Goal: Task Accomplishment & Management: Manage account settings

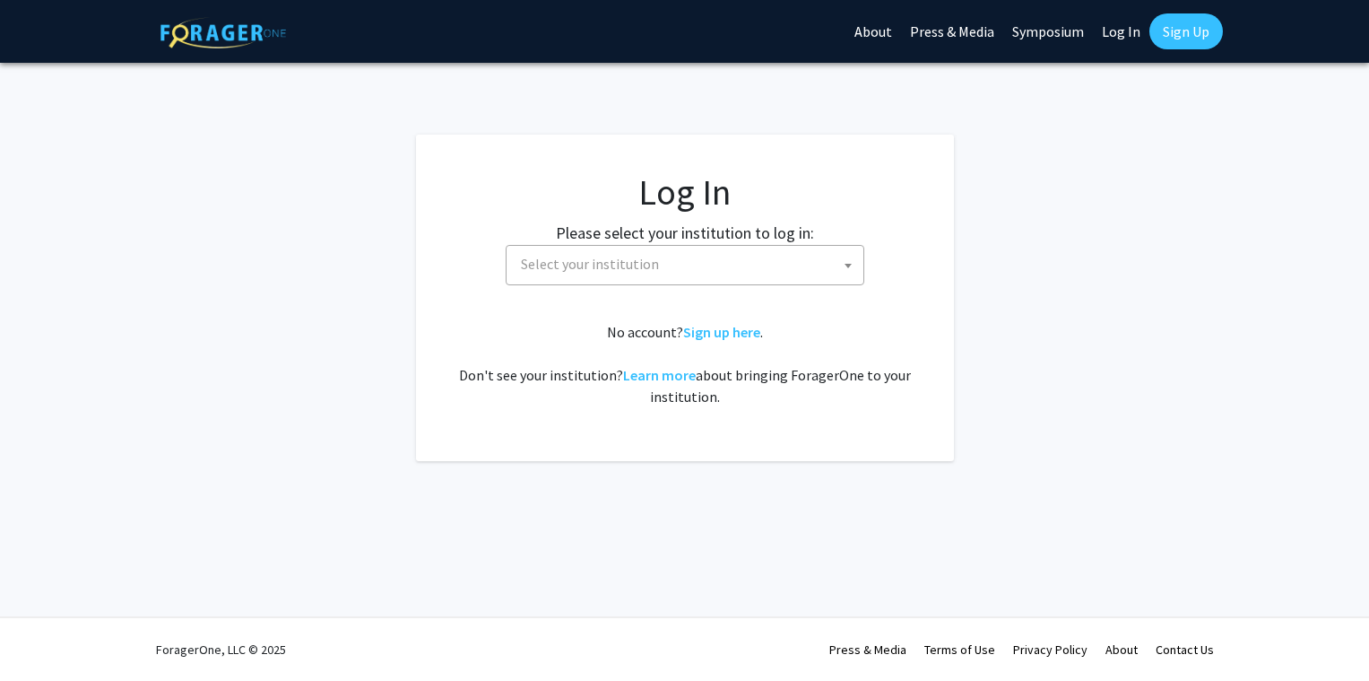
click at [775, 272] on span "Select your institution" at bounding box center [689, 264] width 350 height 37
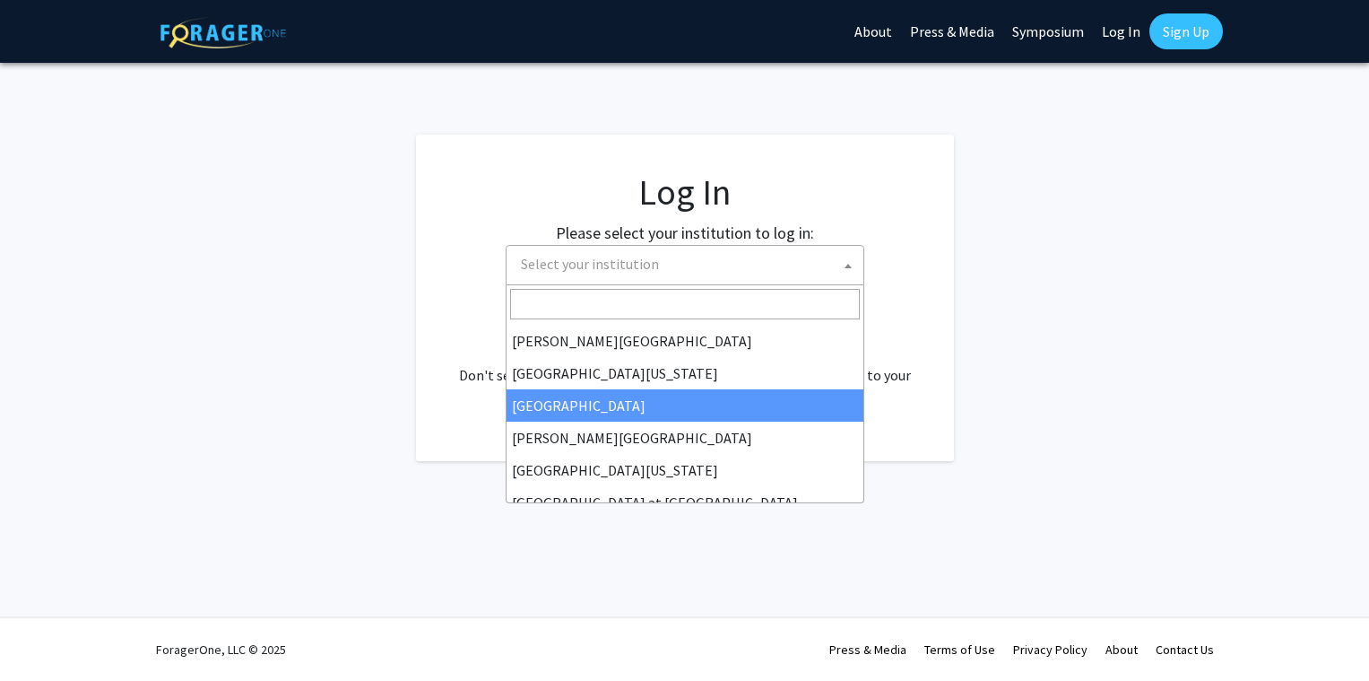
scroll to position [628, 0]
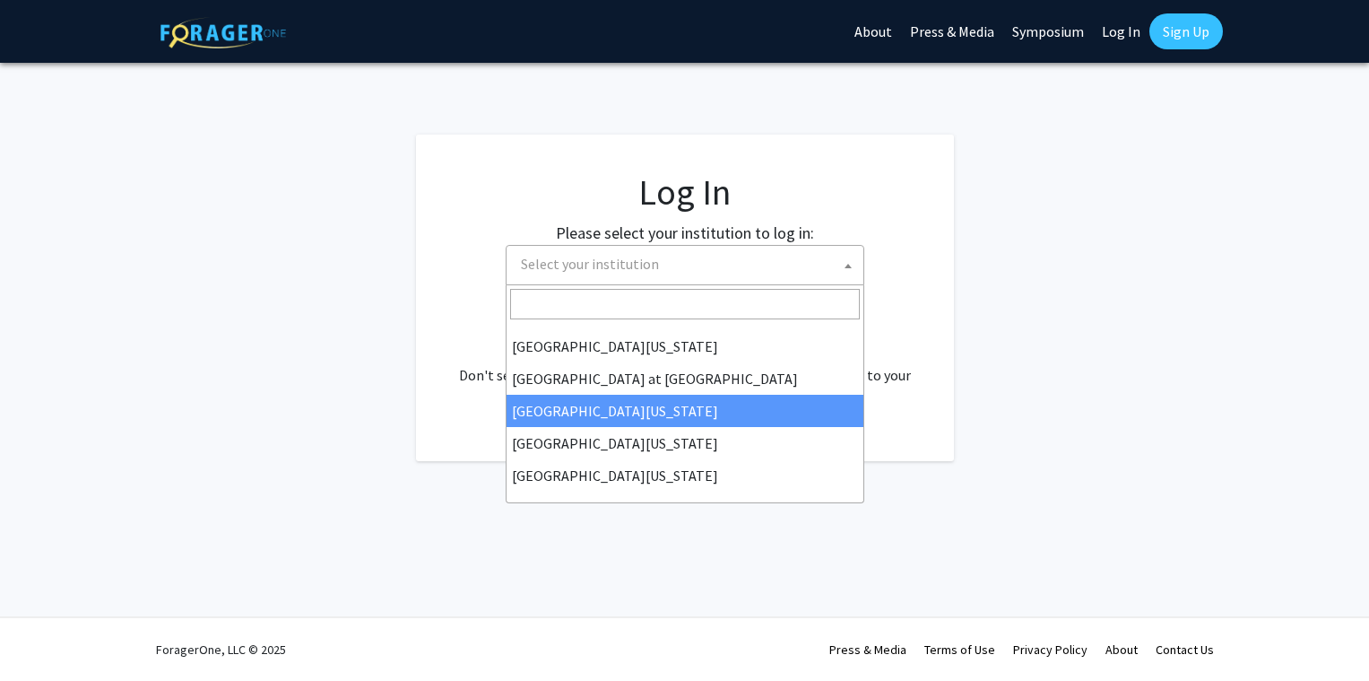
select select "13"
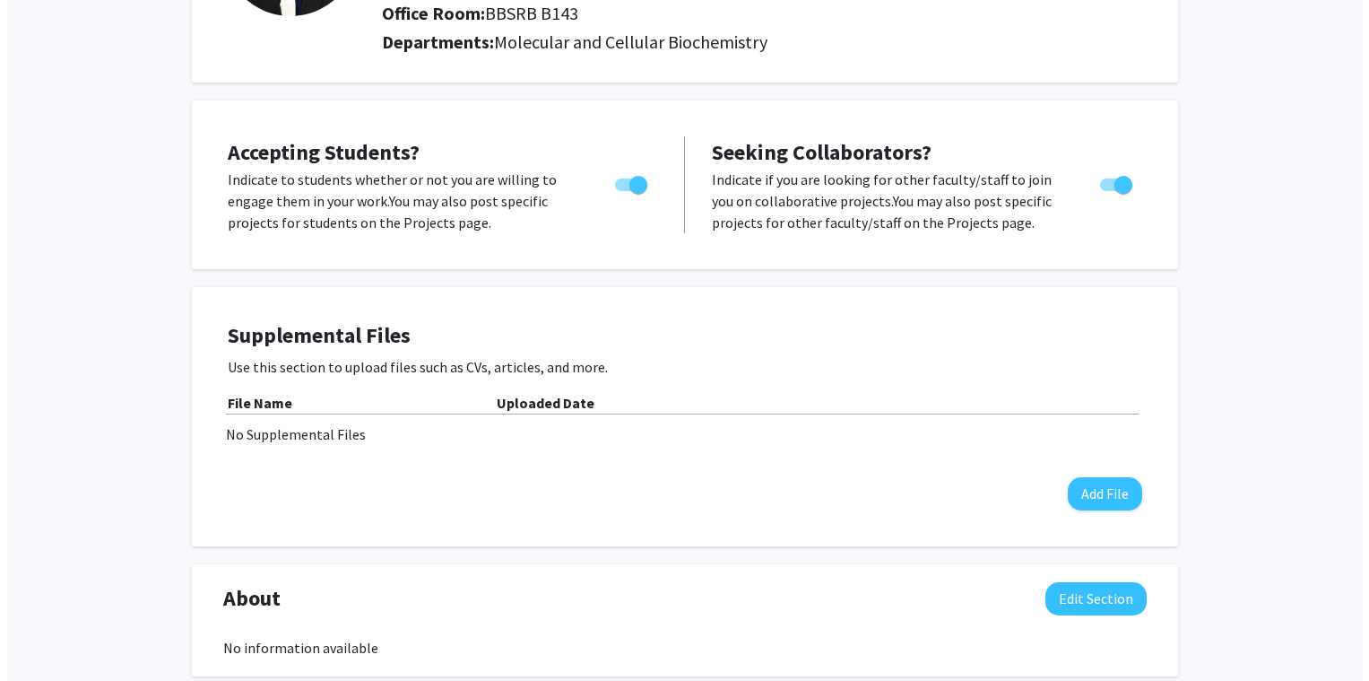
scroll to position [269, 0]
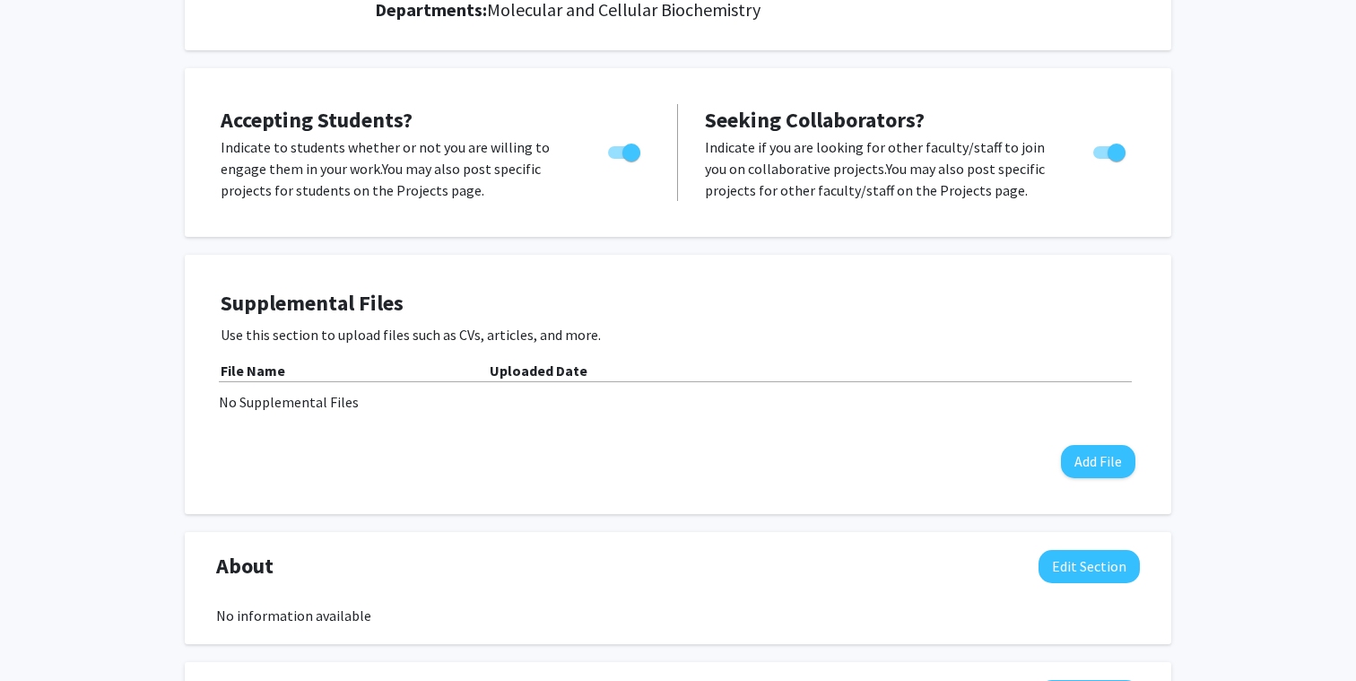
click at [281, 280] on div "Supplemental Files Use this section to upload files such as CVs, articles, and …" at bounding box center [678, 384] width 951 height 223
click at [1130, 464] on button "Add File" at bounding box center [1098, 461] width 74 height 33
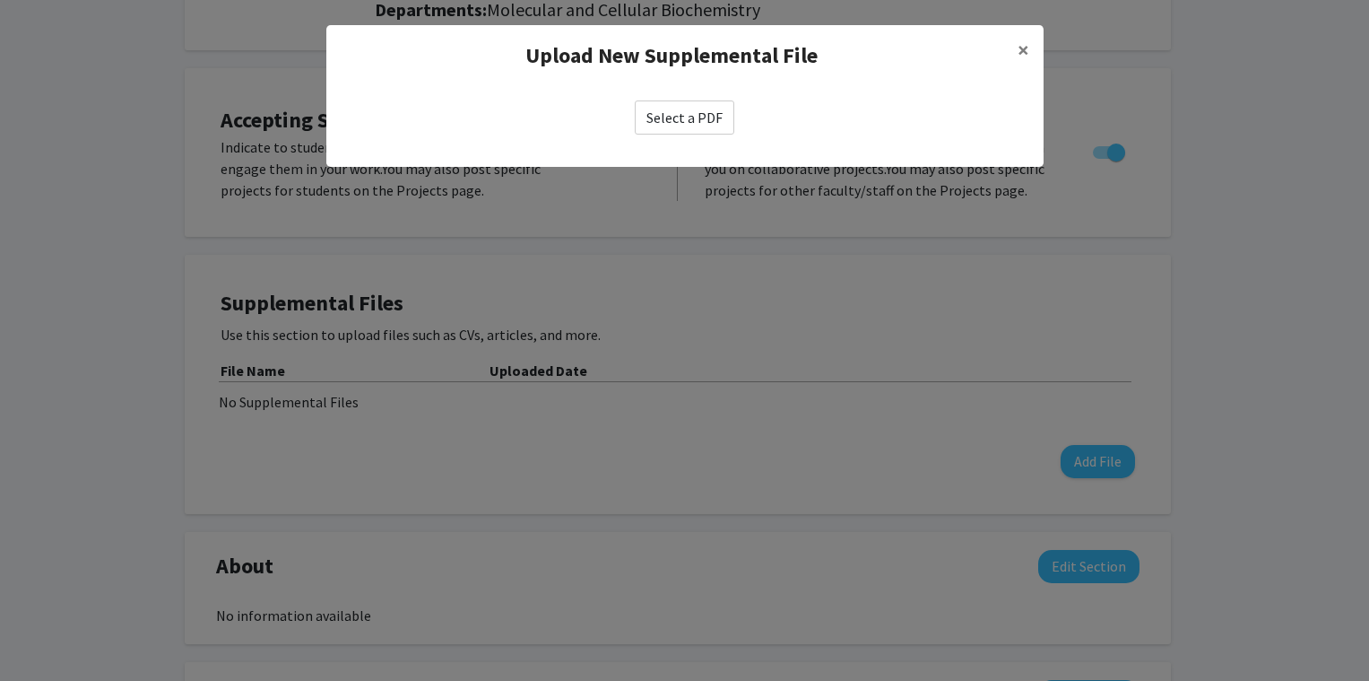
click at [684, 125] on label "Select a PDF" at bounding box center [685, 117] width 100 height 34
click at [0, 0] on input "Select a PDF" at bounding box center [0, 0] width 0 height 0
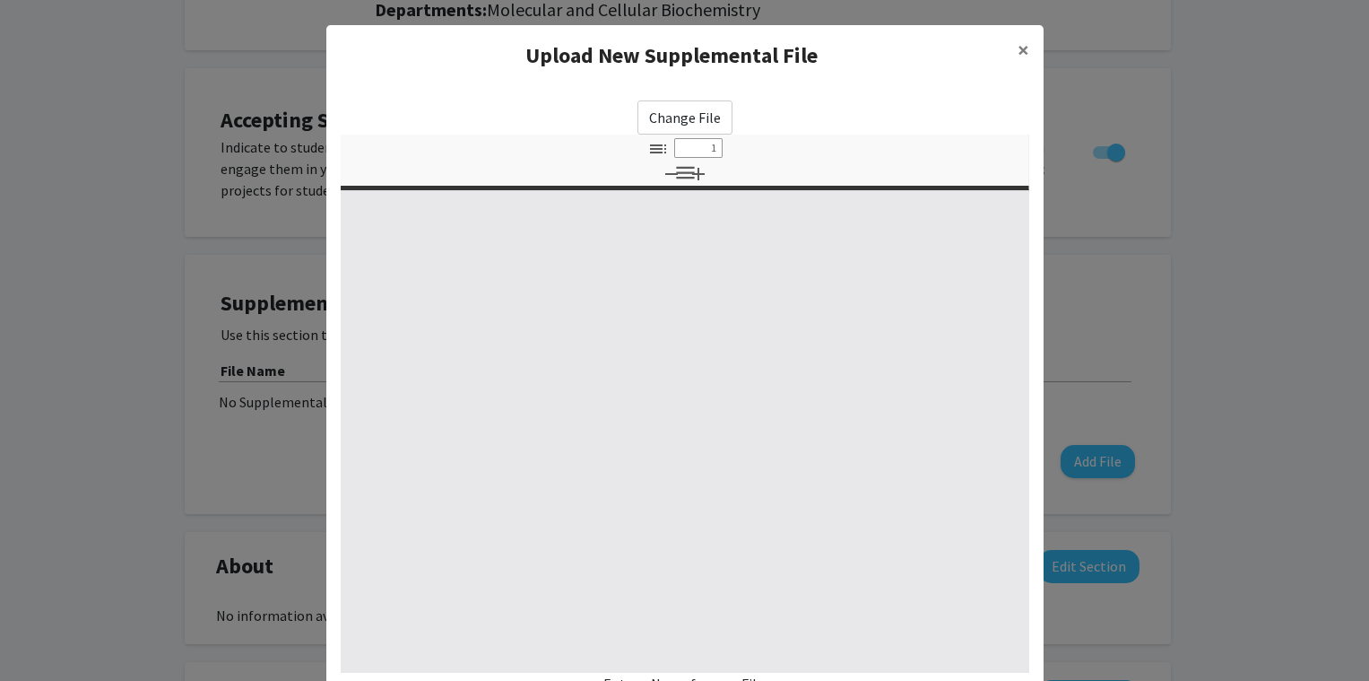
select select "custom"
type input "0"
select select "custom"
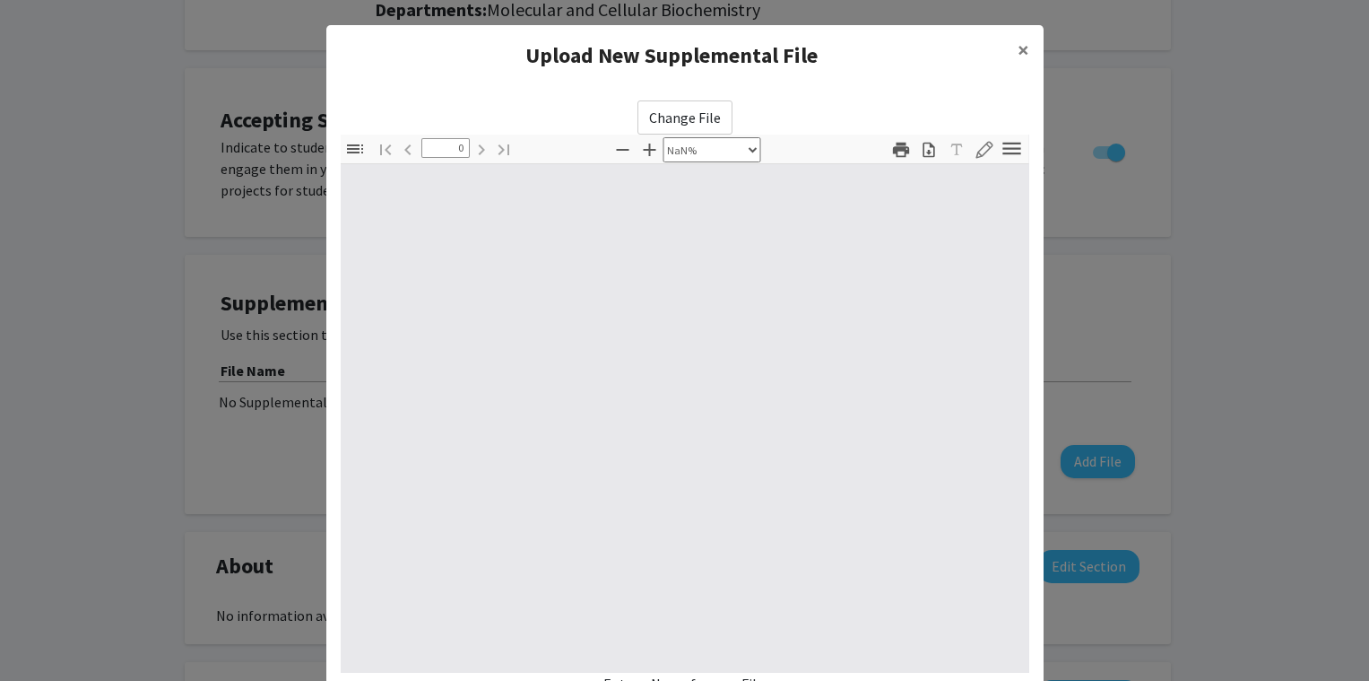
type input "1"
select select "auto"
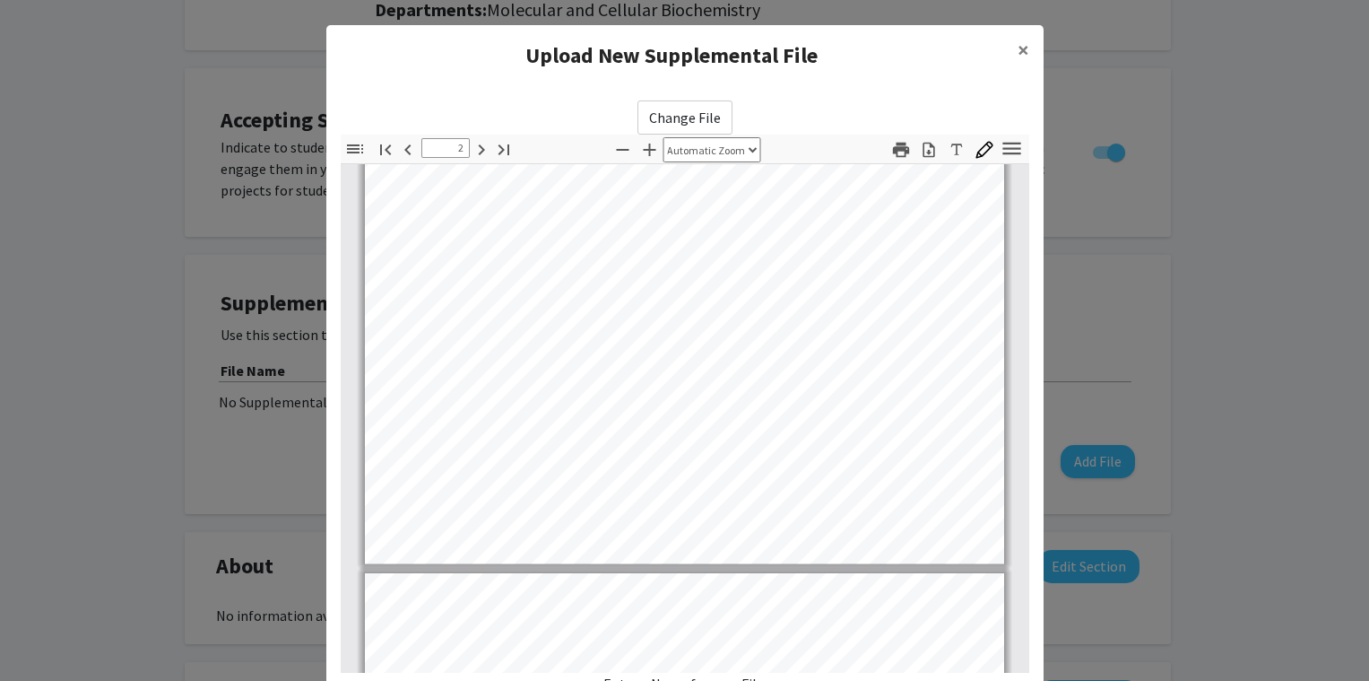
type input "3"
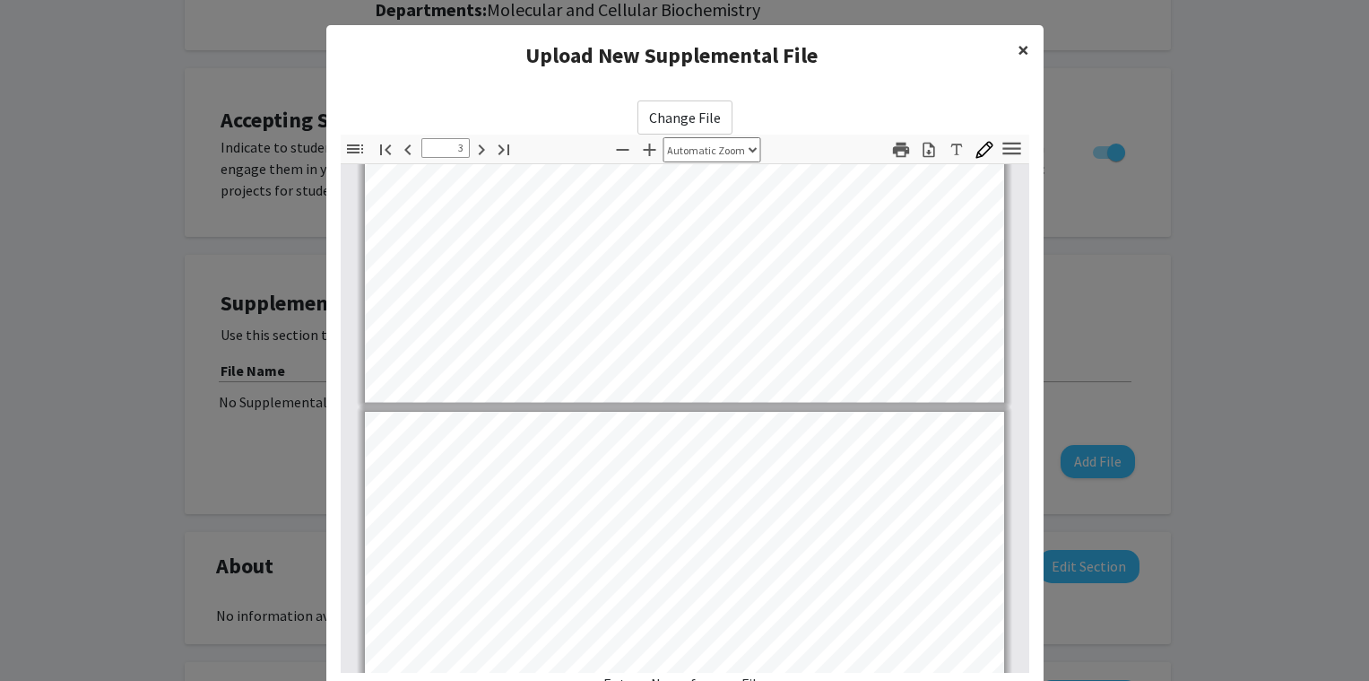
click at [1019, 48] on span "×" at bounding box center [1024, 50] width 12 height 28
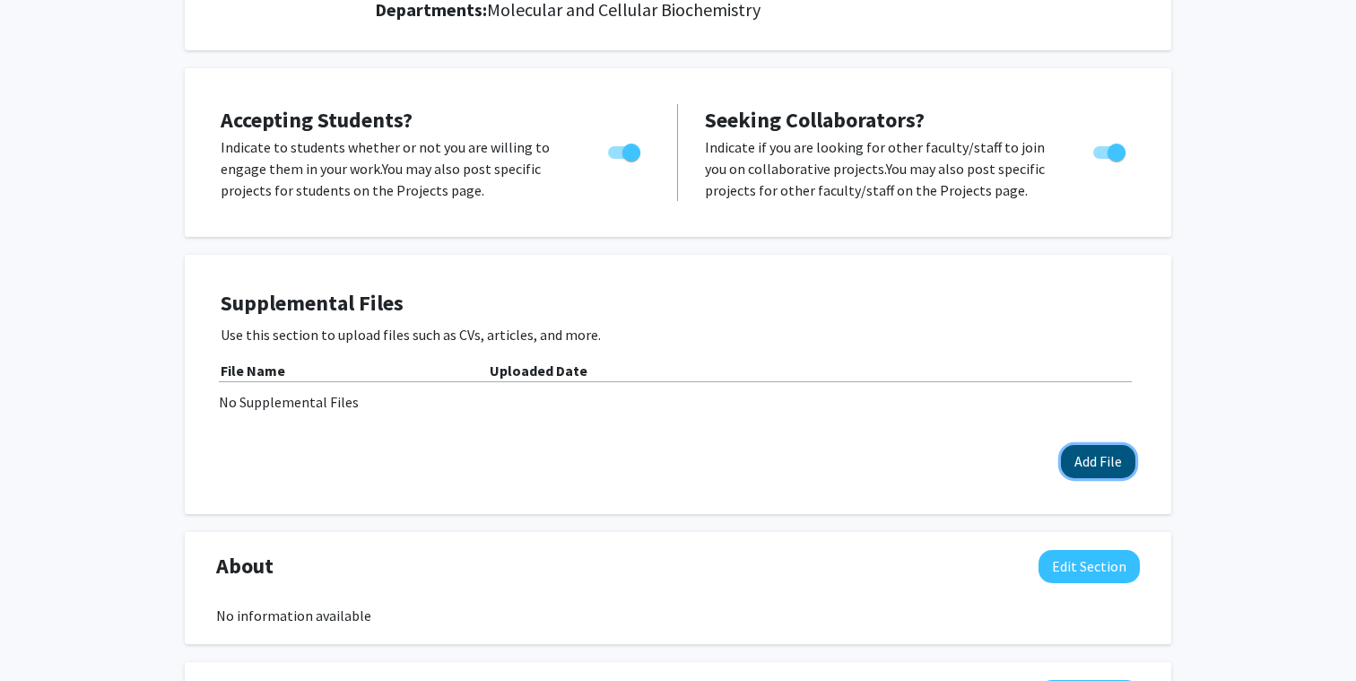
click at [1093, 455] on button "Add File" at bounding box center [1098, 461] width 74 height 33
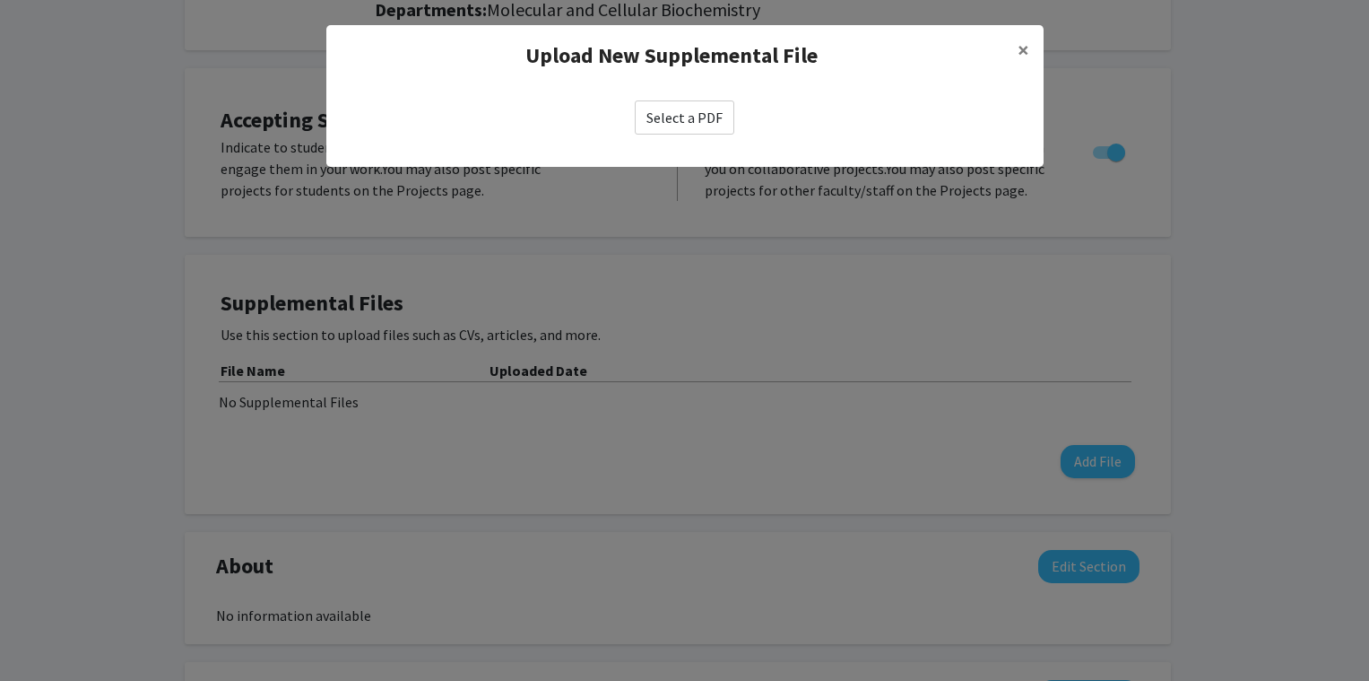
click at [685, 117] on label "Select a PDF" at bounding box center [685, 117] width 100 height 34
click at [0, 0] on input "Select a PDF" at bounding box center [0, 0] width 0 height 0
select select "custom"
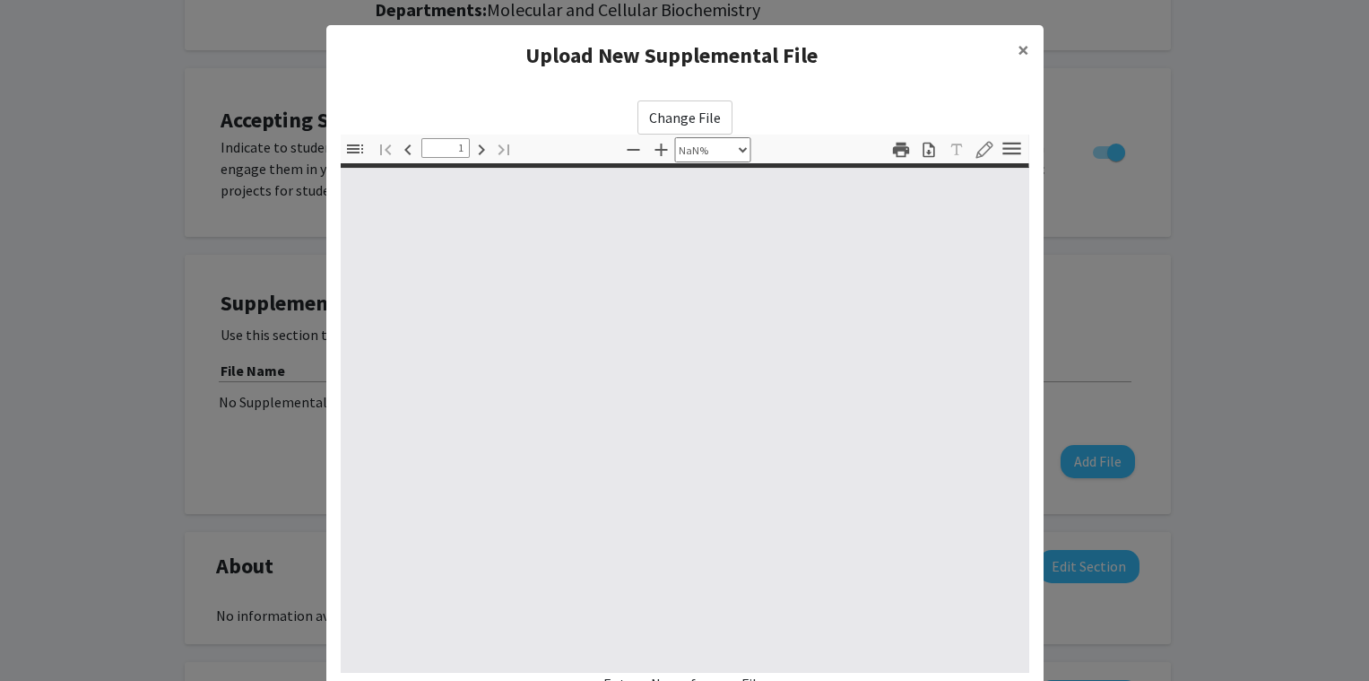
type input "0"
select select "auto"
type input "1"
select select "auto"
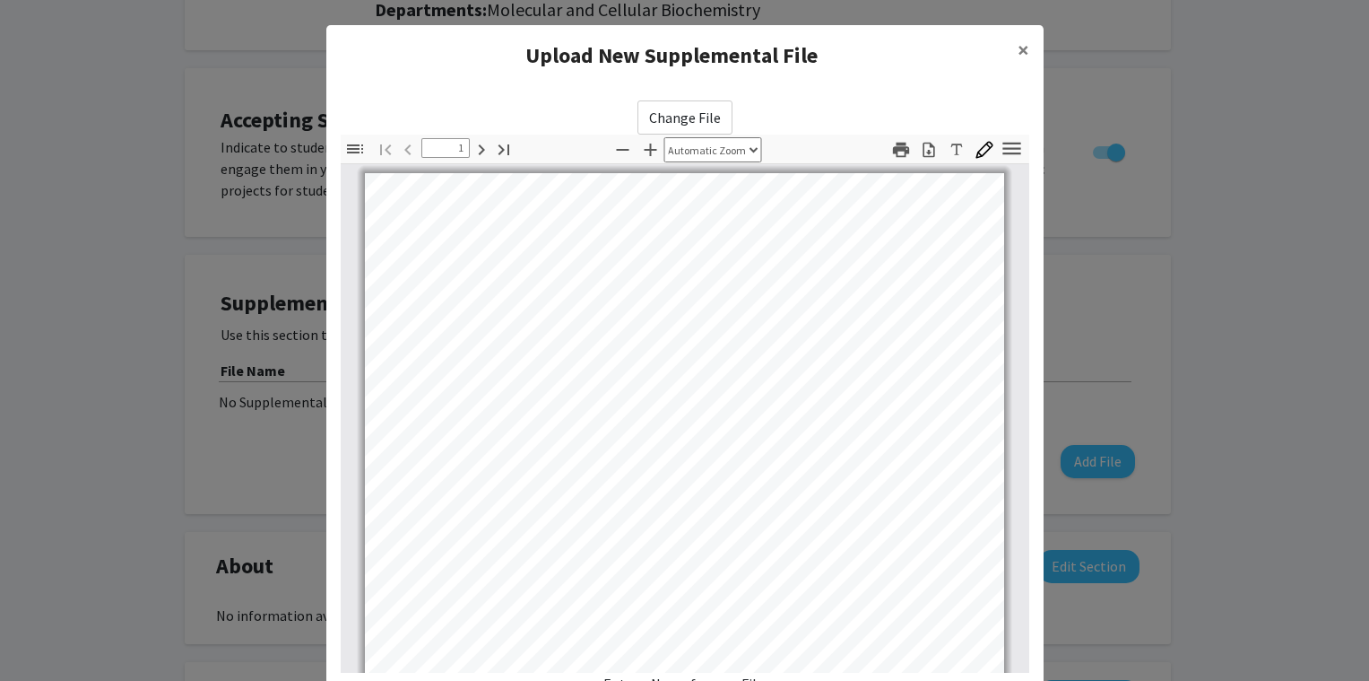
scroll to position [1, 0]
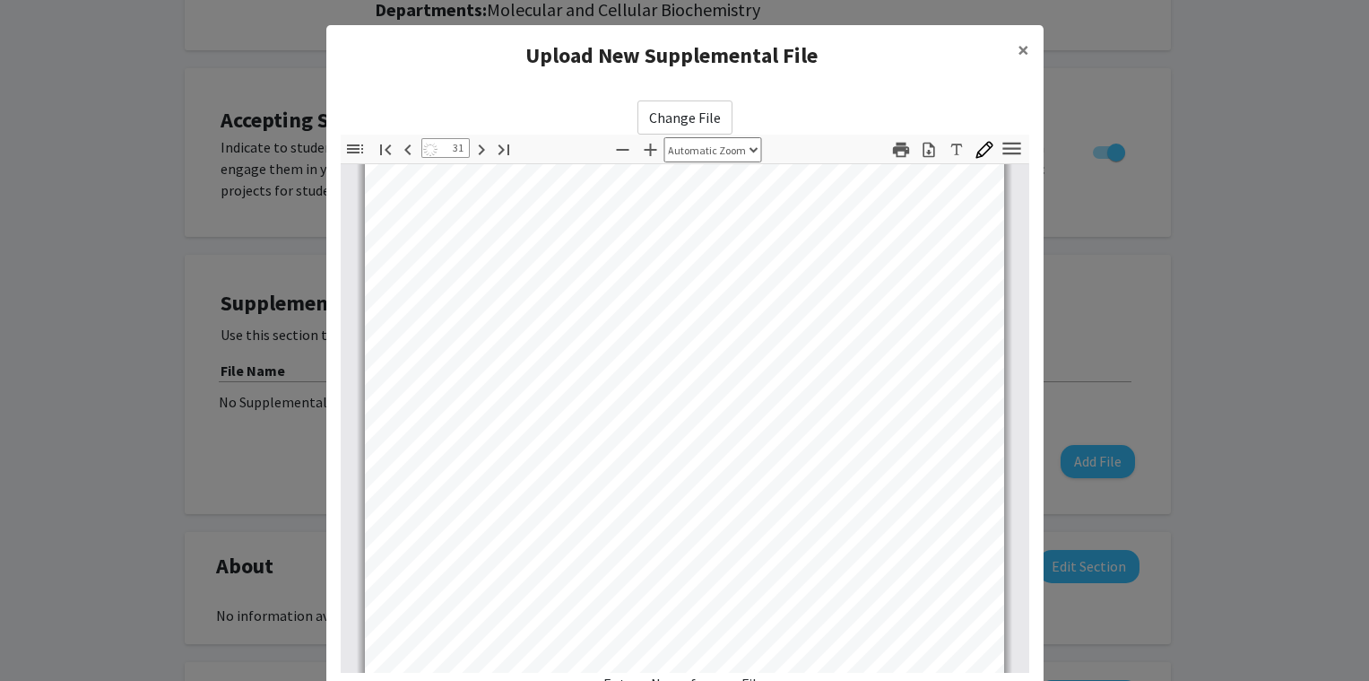
type input "32"
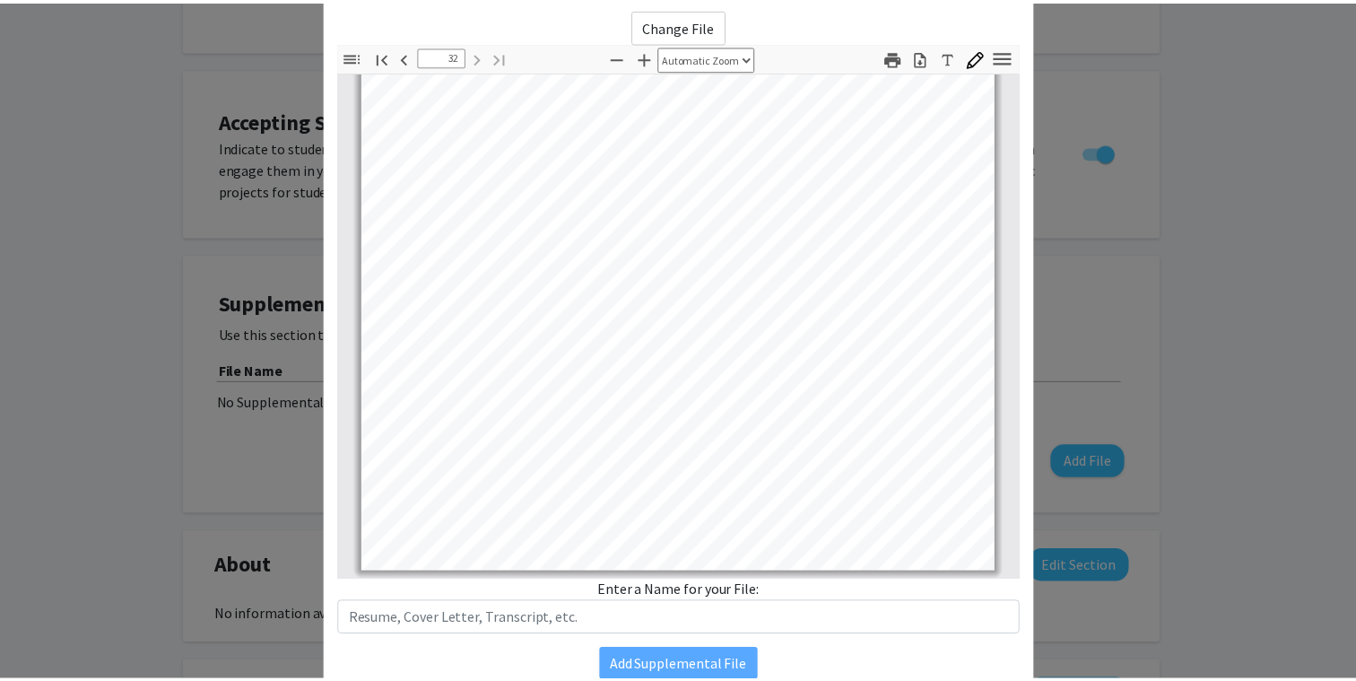
scroll to position [169, 0]
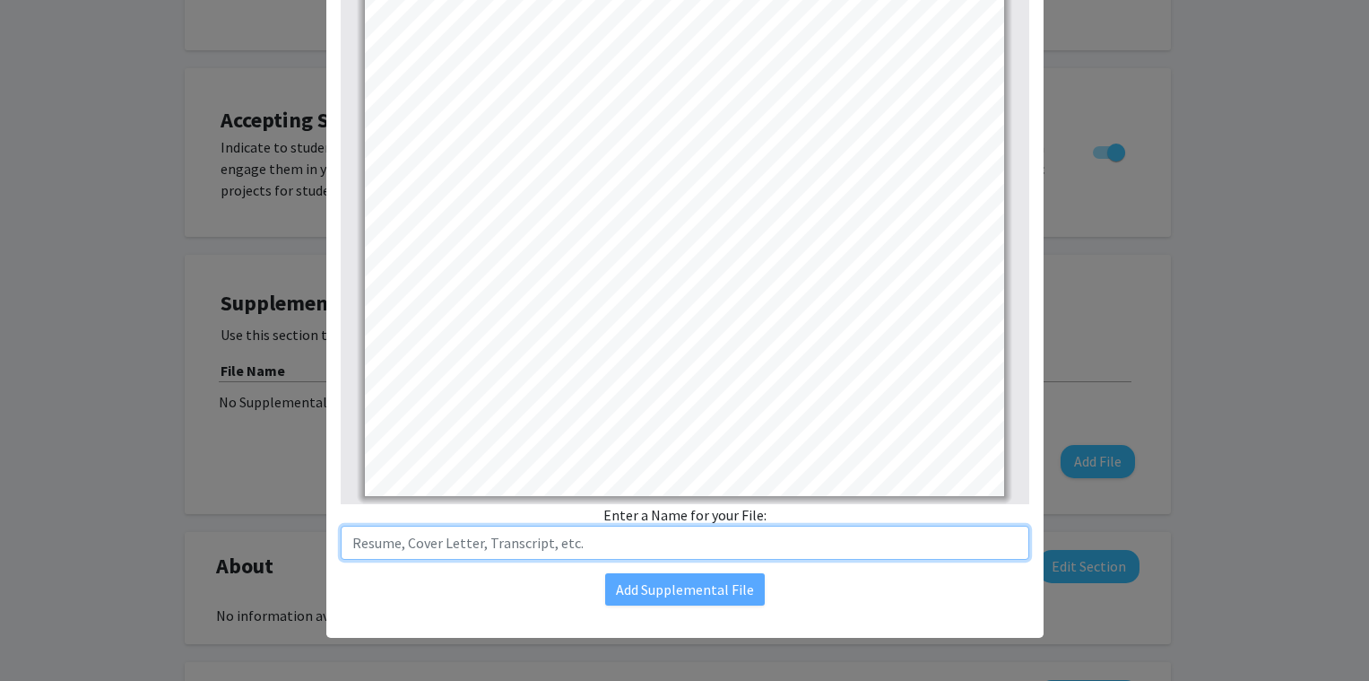
click at [437, 546] on input "text" at bounding box center [685, 543] width 689 height 34
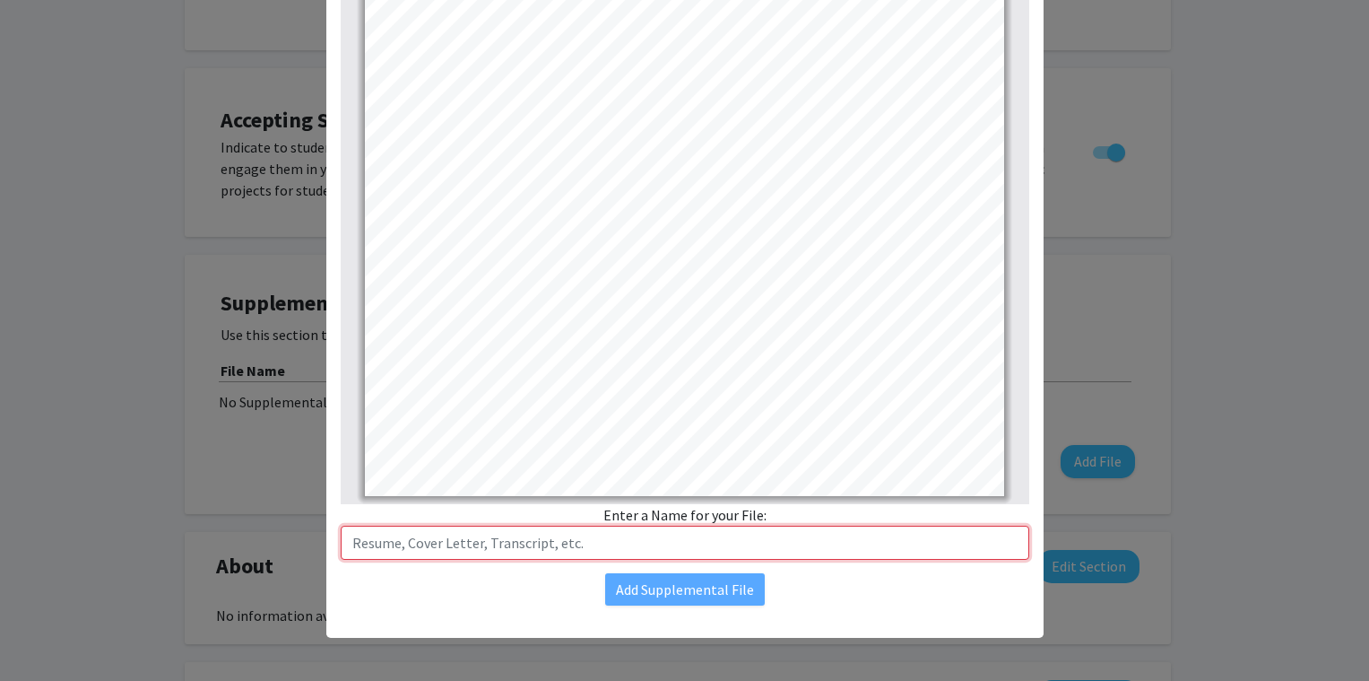
click at [599, 545] on input "text" at bounding box center [685, 543] width 689 height 34
paste input "Curriculum Vitae"
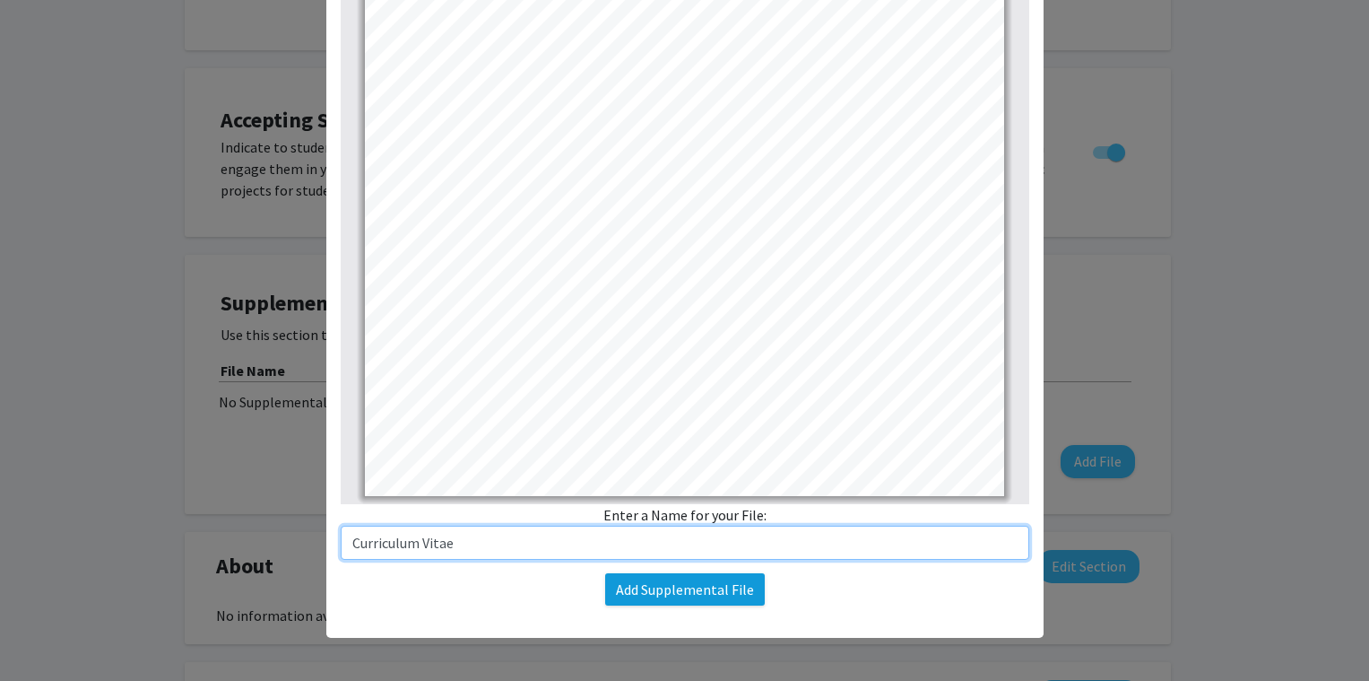
type input "Curriculum Vitae"
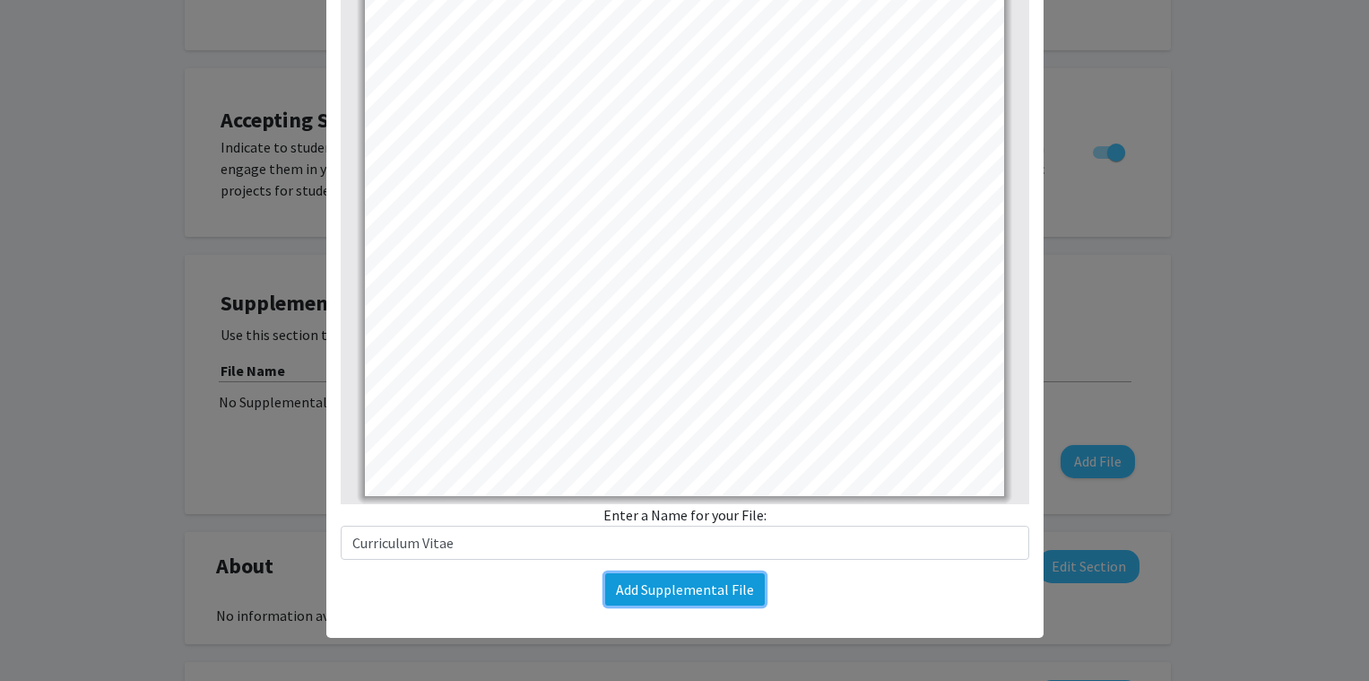
click at [673, 596] on button "Add Supplemental File" at bounding box center [685, 589] width 160 height 32
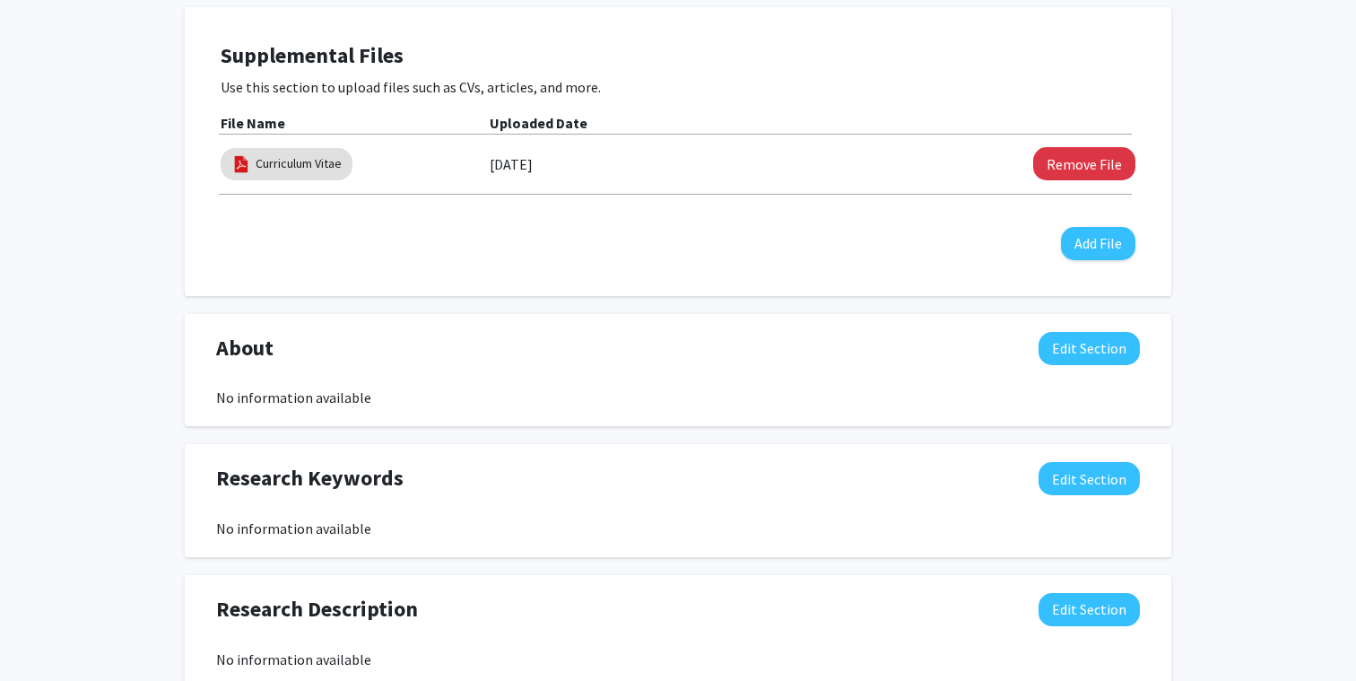
scroll to position [538, 0]
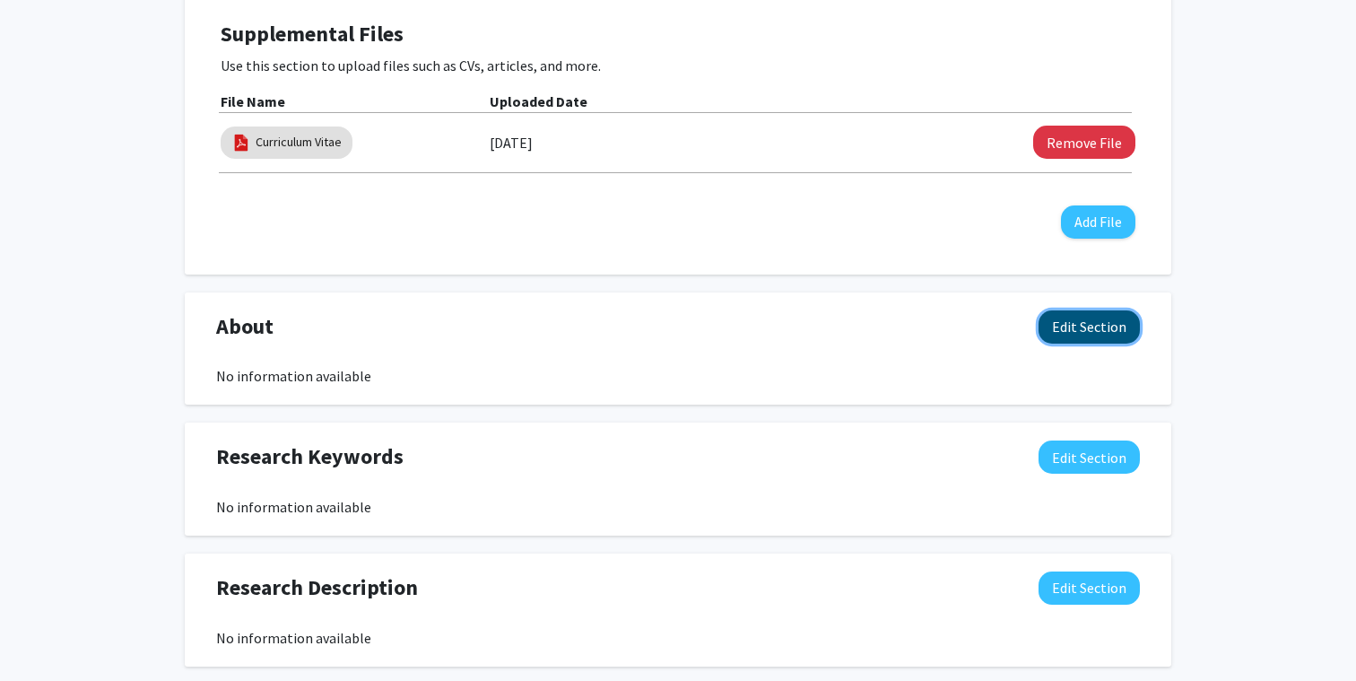
click at [1089, 334] on button "Edit Section" at bounding box center [1088, 326] width 101 height 33
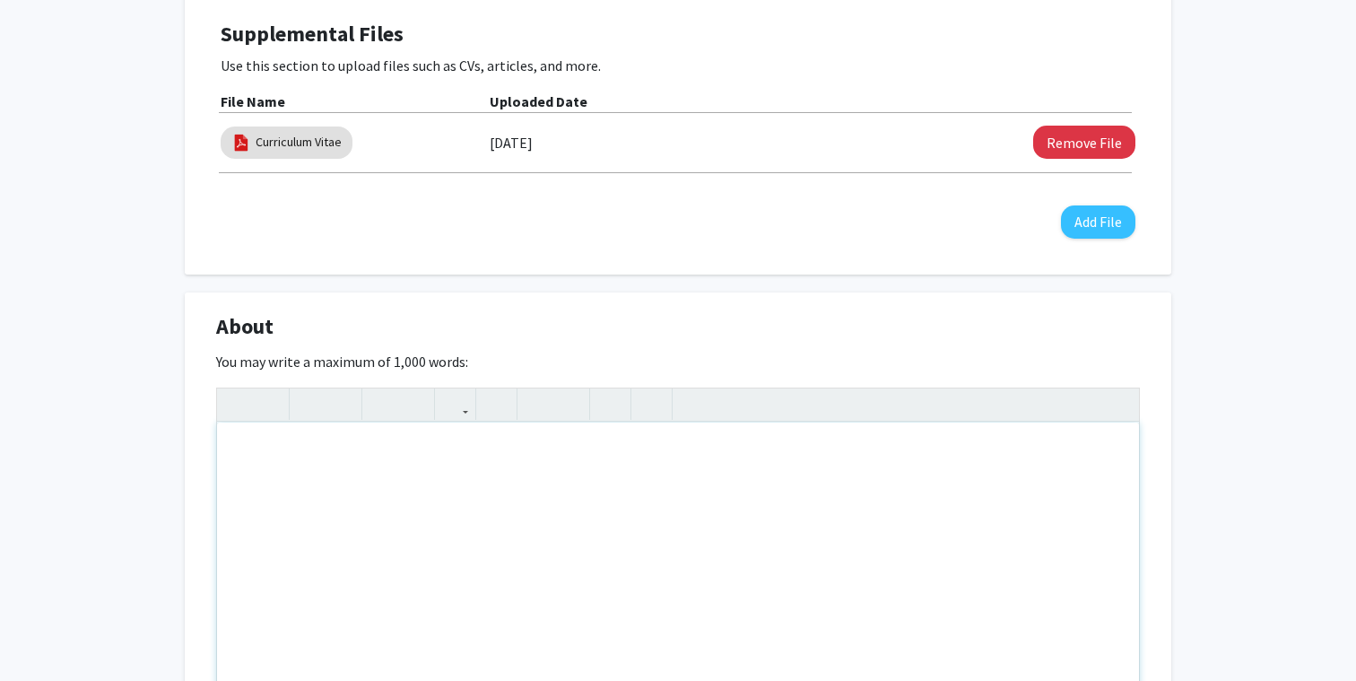
click at [297, 506] on div "Note to users with screen readers: Please deactivate our accessibility plugin f…" at bounding box center [678, 556] width 922 height 269
paste div "Note to users with screen readers: Please deactivate our accessibility plugin f…"
type textarea "<p>[PERSON_NAME] received his B.S. in Biotechnology and Molecular Biology from …"
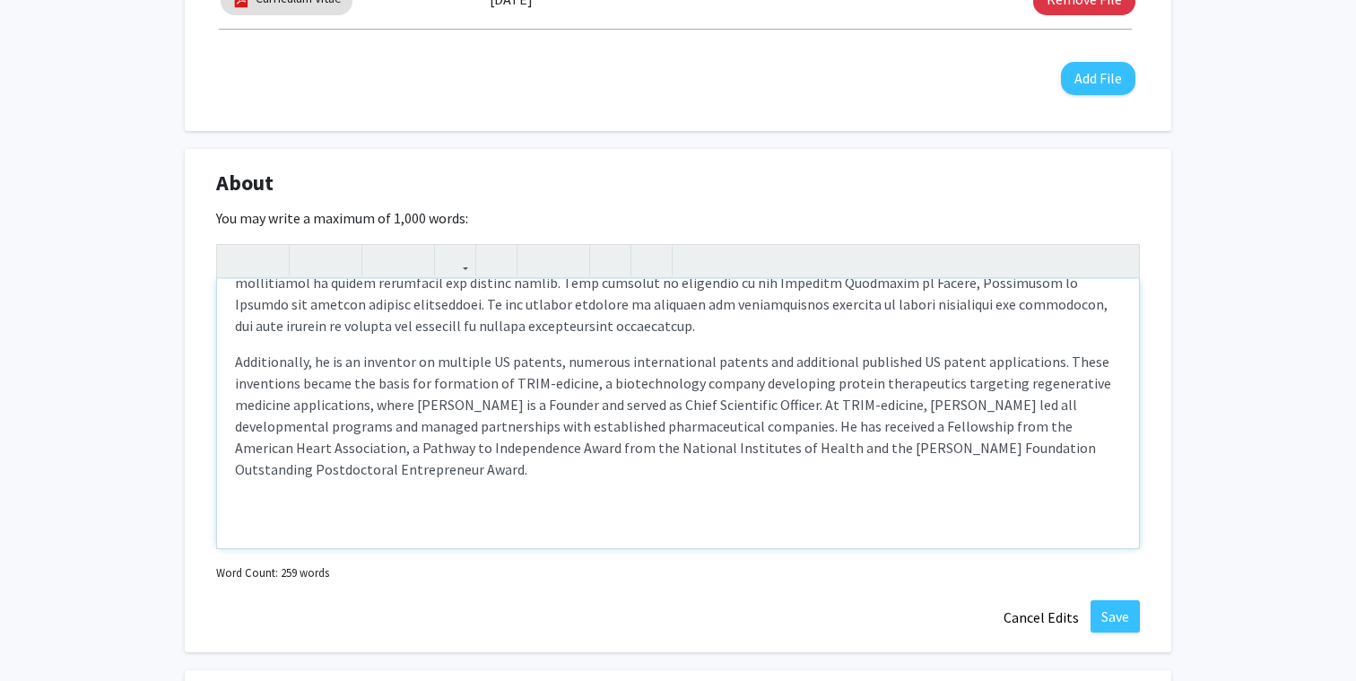
scroll to position [717, 0]
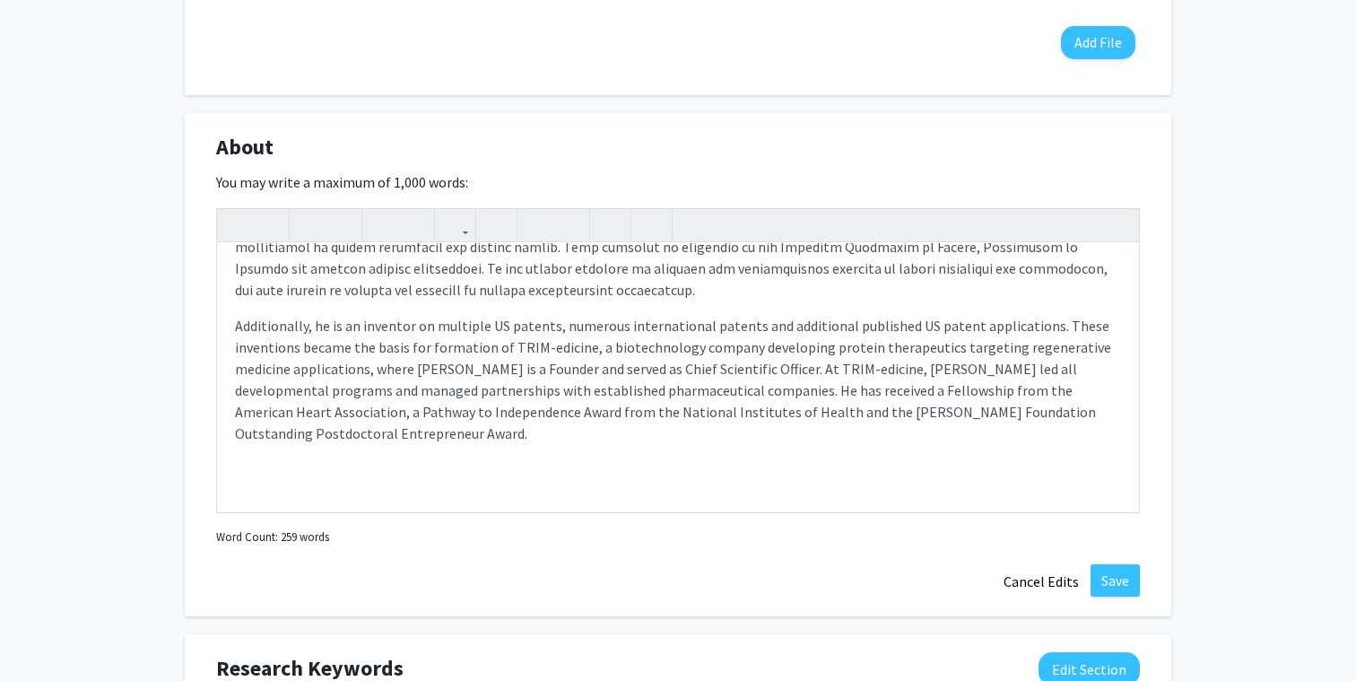
click at [1140, 585] on div "About Edit Section You may write a maximum of 1,000 words:  Additionally, he i…" at bounding box center [678, 365] width 986 height 504
click at [1115, 579] on button "Save" at bounding box center [1115, 580] width 49 height 32
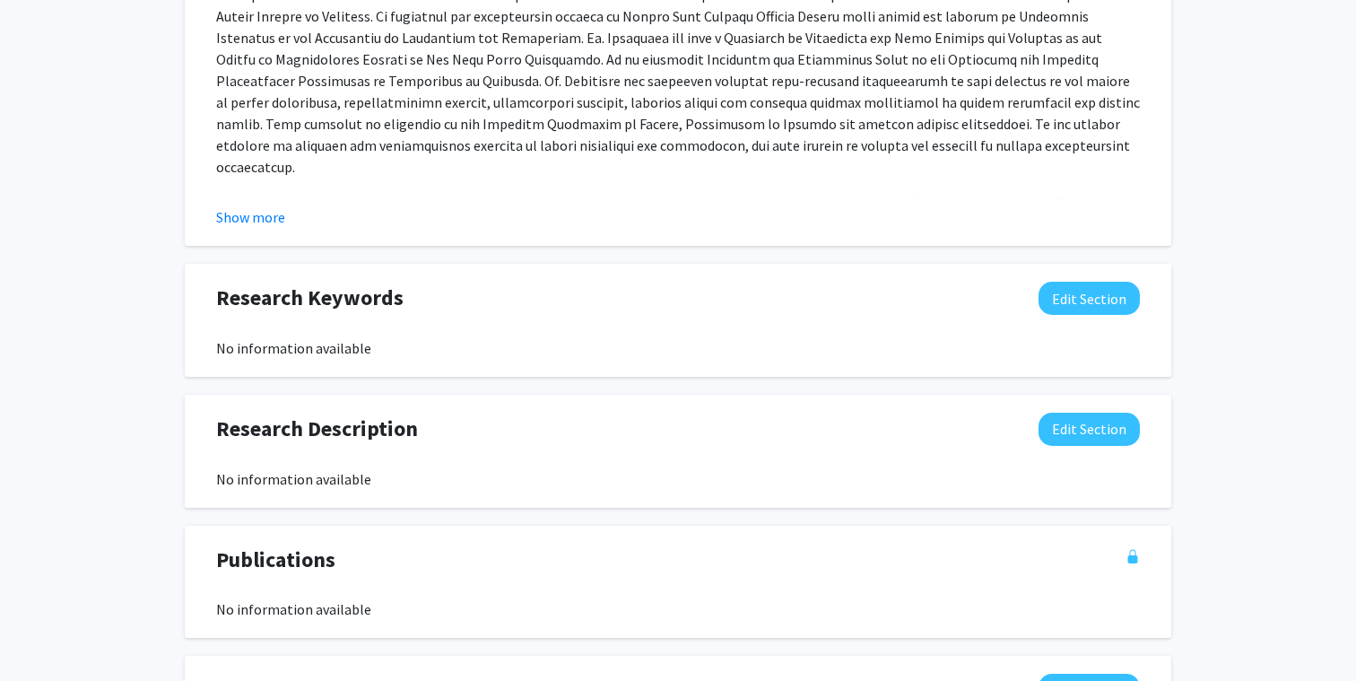
scroll to position [1076, 0]
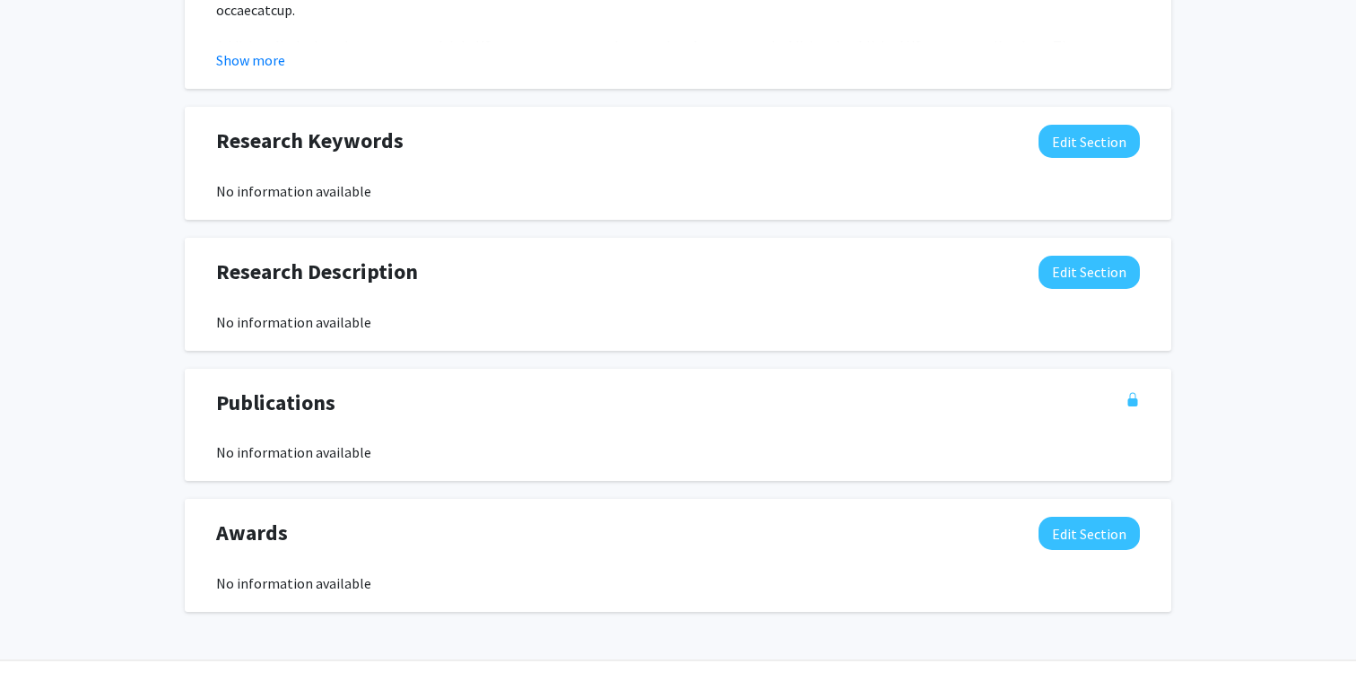
click at [304, 191] on div "No information available" at bounding box center [678, 191] width 924 height 22
click at [337, 316] on div "No information available" at bounding box center [678, 322] width 924 height 22
click at [1099, 266] on button "Edit Section" at bounding box center [1088, 272] width 101 height 33
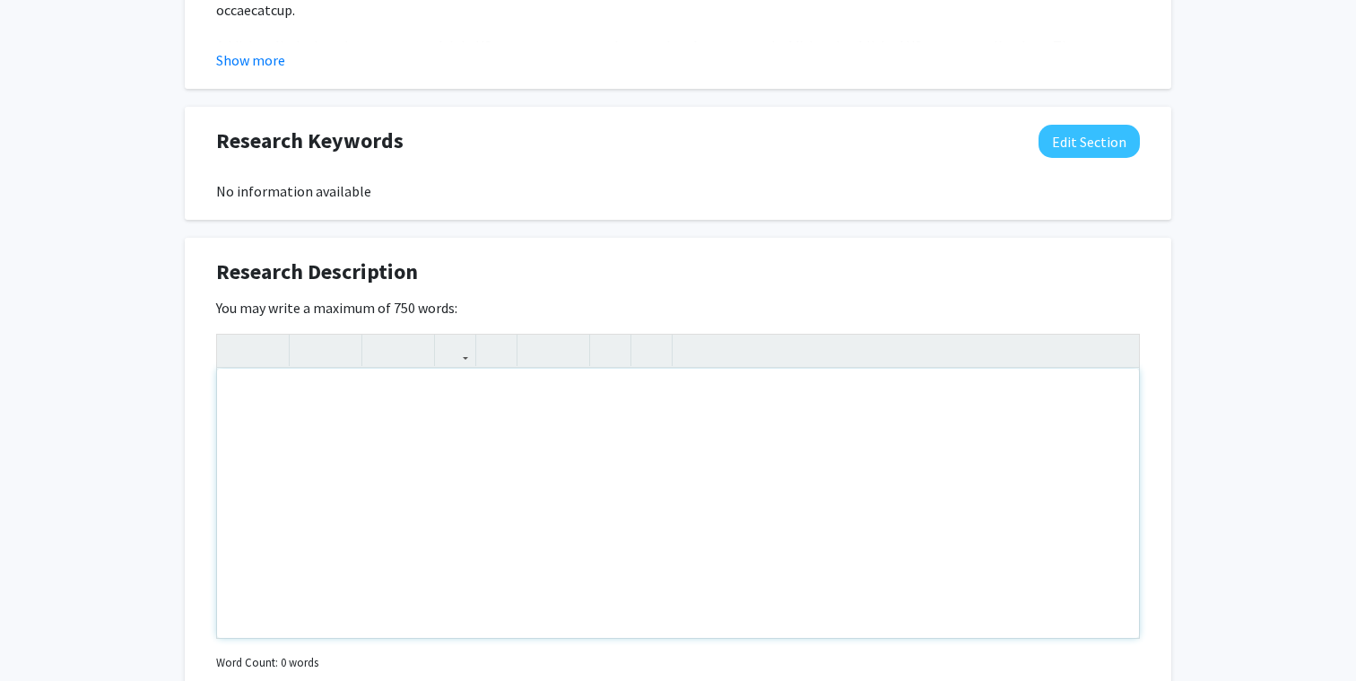
click at [336, 453] on div "Note to users with screen readers: Please deactivate our accessibility plugin f…" at bounding box center [678, 503] width 922 height 269
paste div "Note to users with screen readers: Please deactivate our accessibility plugin f…"
type textarea "<p>The [PERSON_NAME] lab group is interested in two aspects of plasma membrane …"
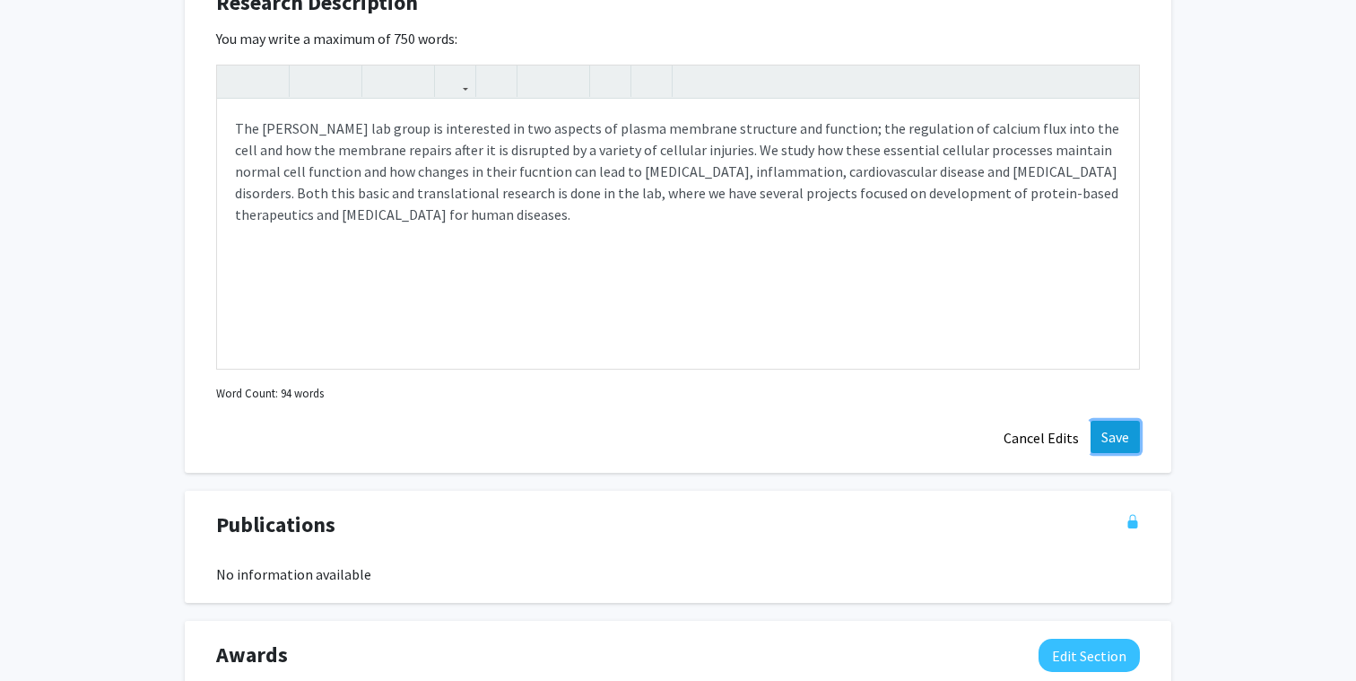
click at [1099, 432] on button "Save" at bounding box center [1115, 437] width 49 height 32
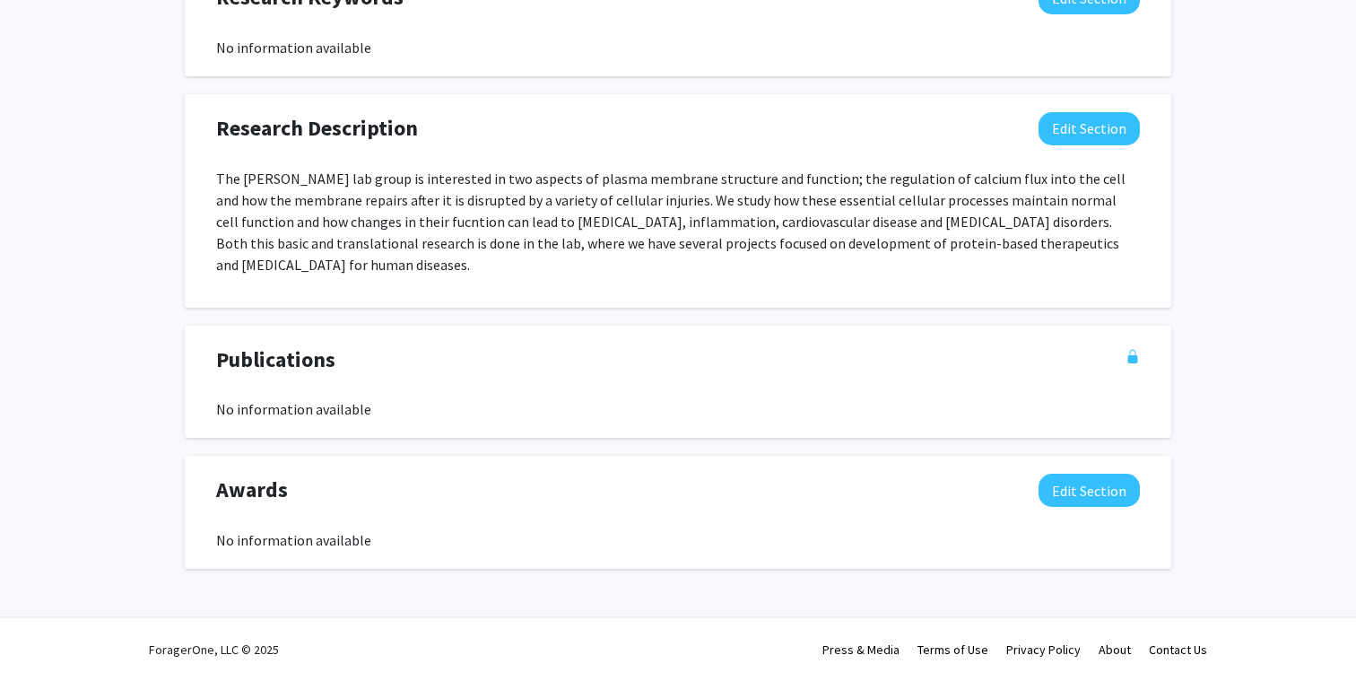
scroll to position [1220, 0]
click at [1075, 493] on button "Edit Section" at bounding box center [1088, 490] width 101 height 33
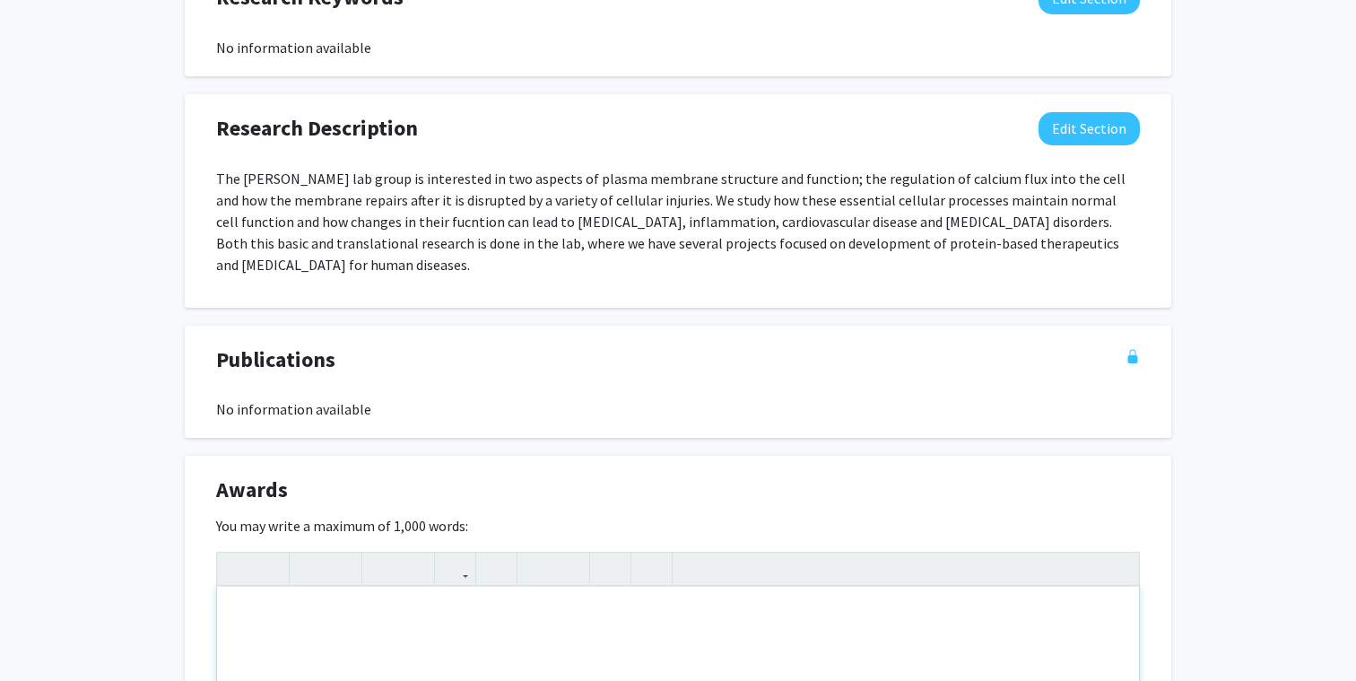
paste div "Note to users with screen readers: Please deactivate our accessibility plugin f…"
type textarea "<p>[PERSON_NAME] Works Professor of [MEDICAL_DATA], [GEOGRAPHIC_DATA][US_STATE]…"
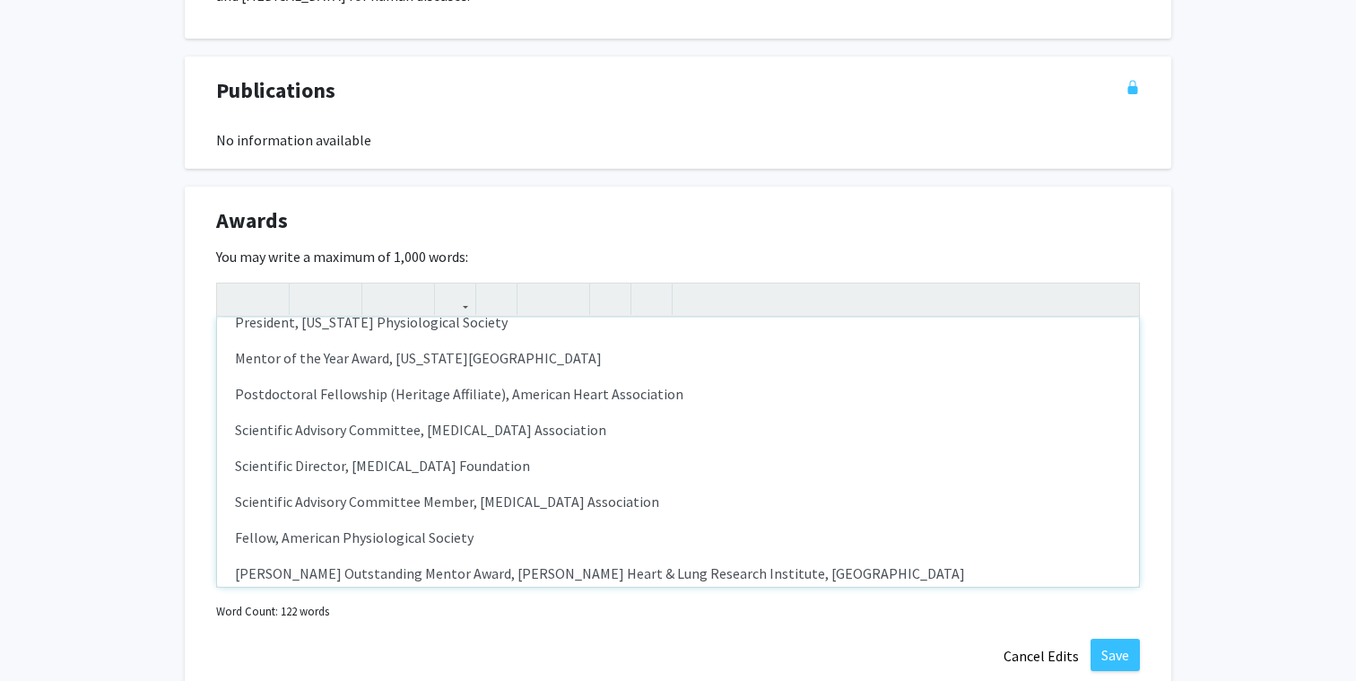
scroll to position [269, 0]
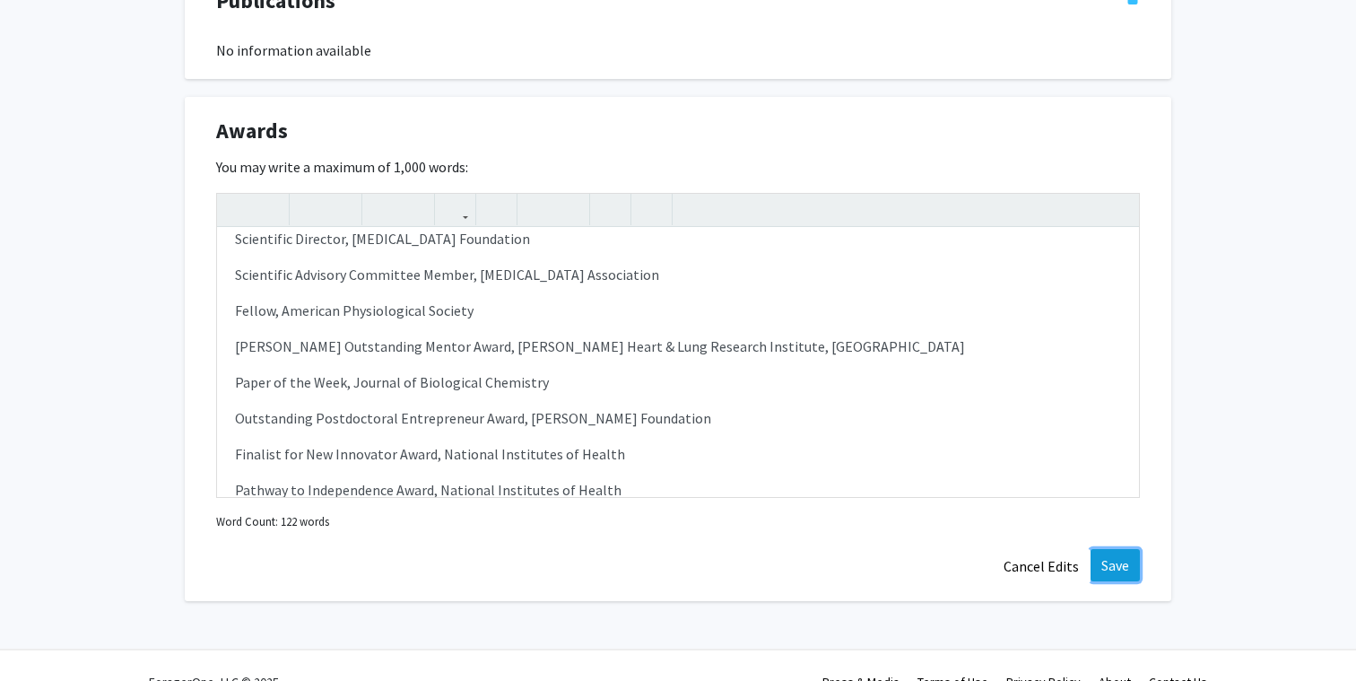
click at [1106, 558] on button "Save" at bounding box center [1115, 565] width 49 height 32
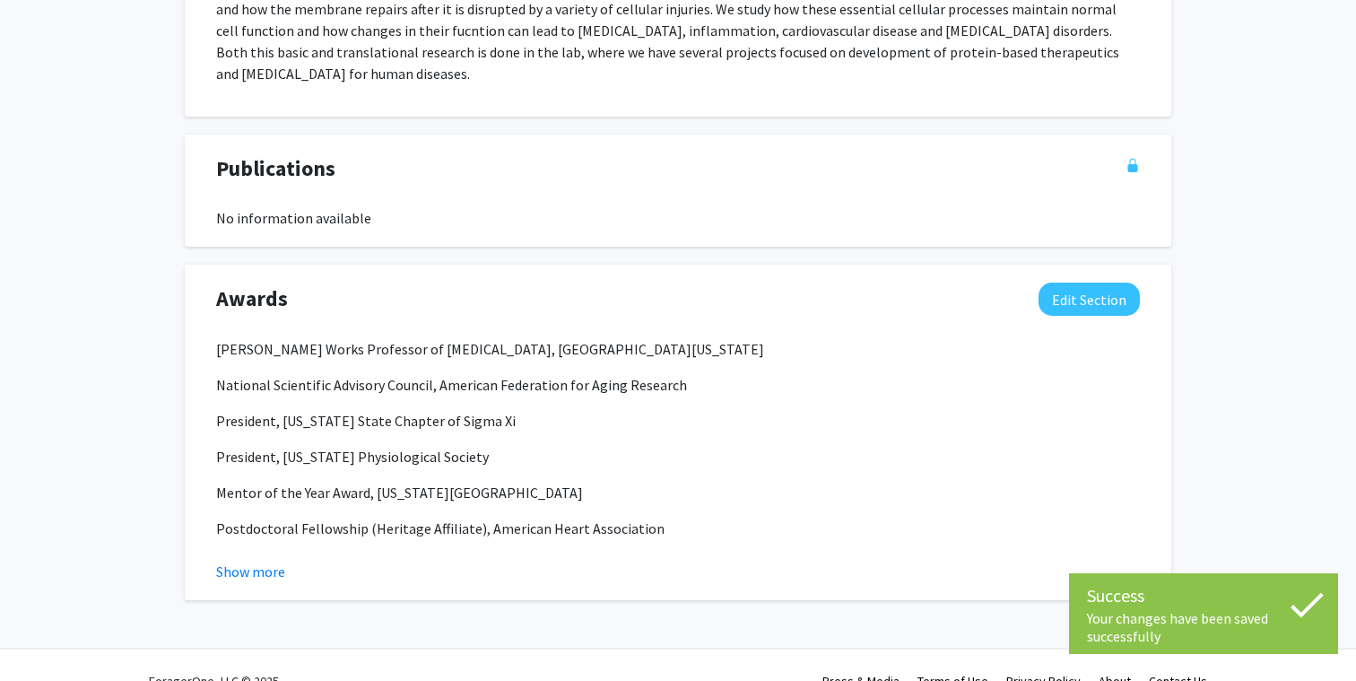
scroll to position [1442, 0]
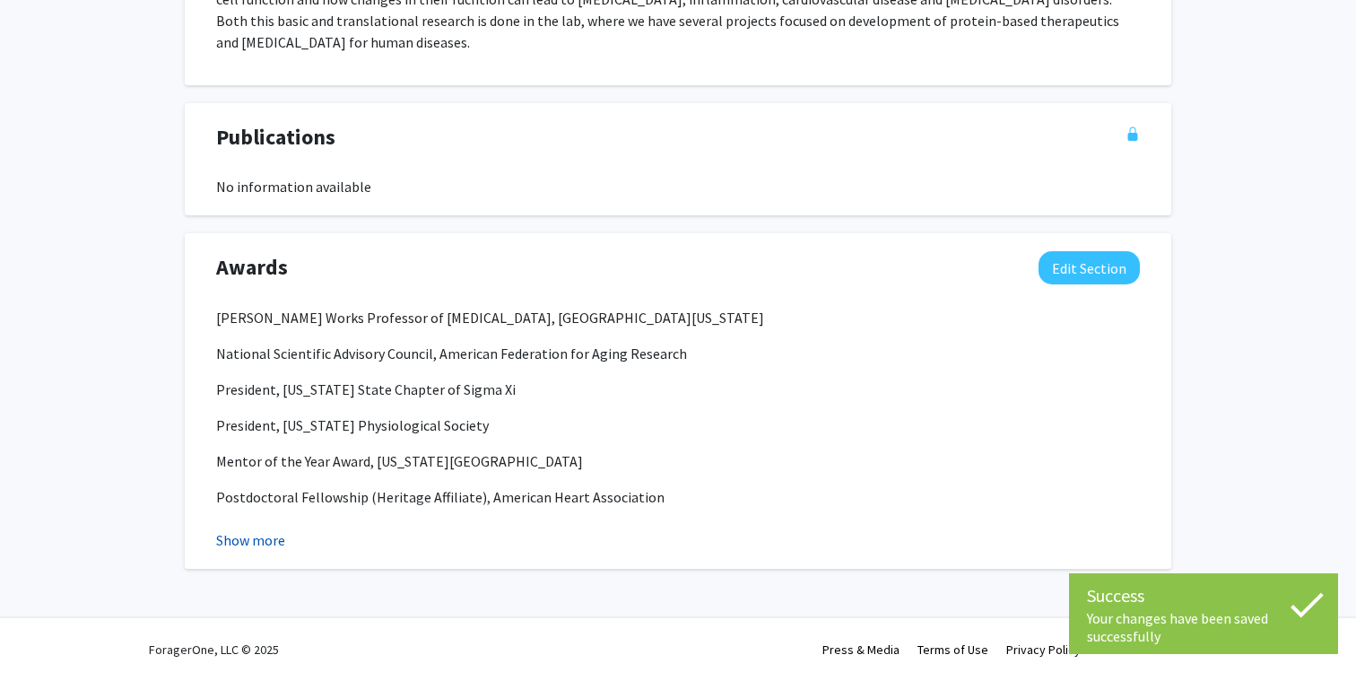
click at [269, 540] on button "Show more" at bounding box center [250, 540] width 69 height 22
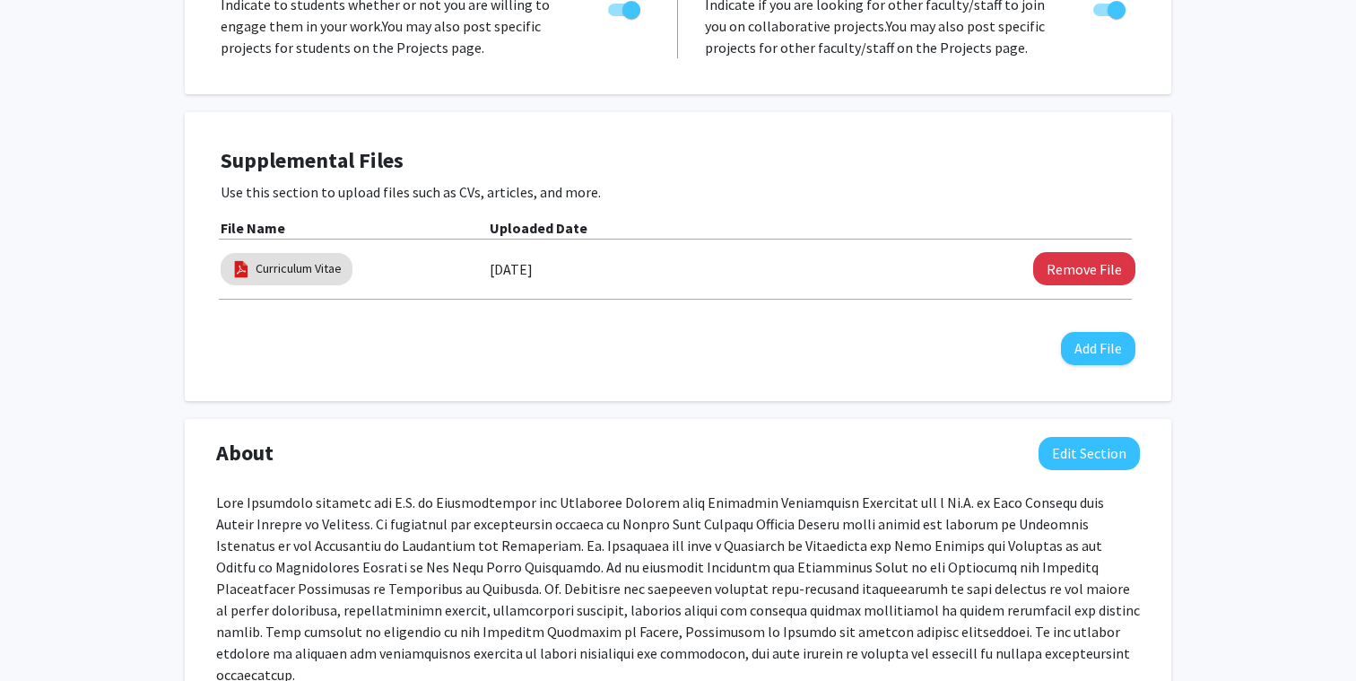
scroll to position [807, 0]
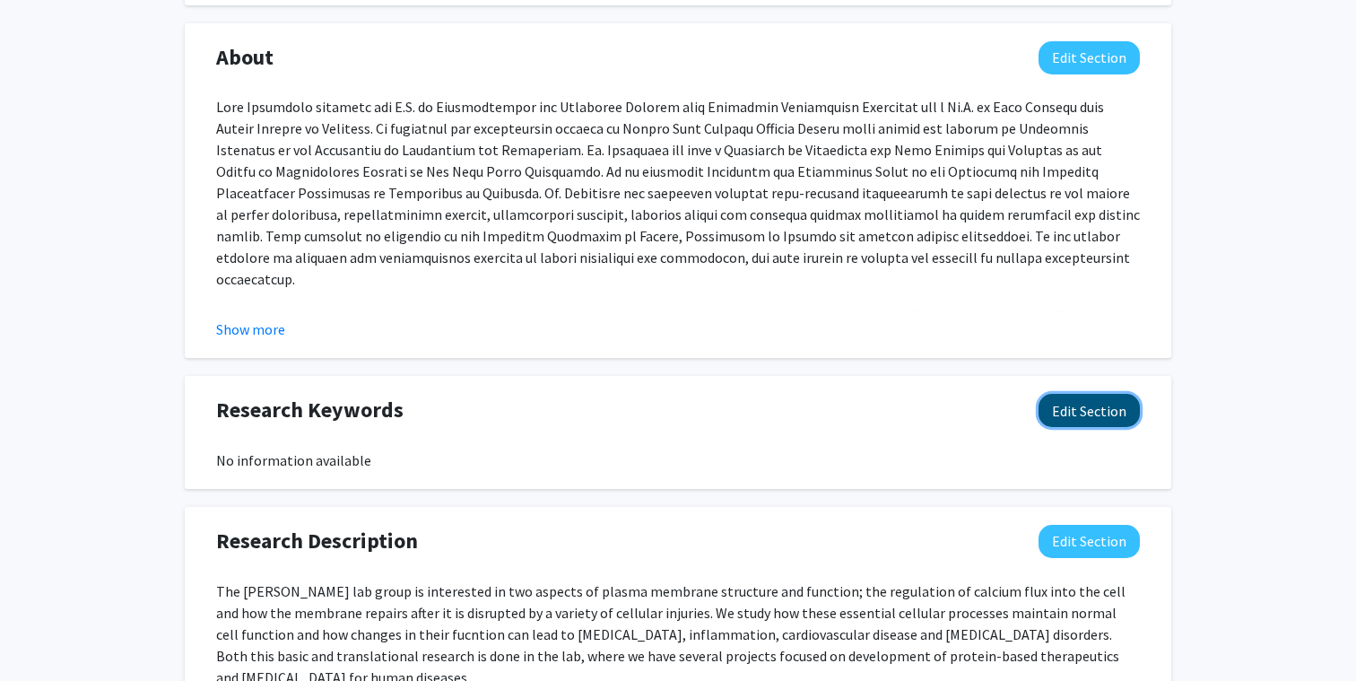
click at [1071, 420] on button "Edit Section" at bounding box center [1088, 410] width 101 height 33
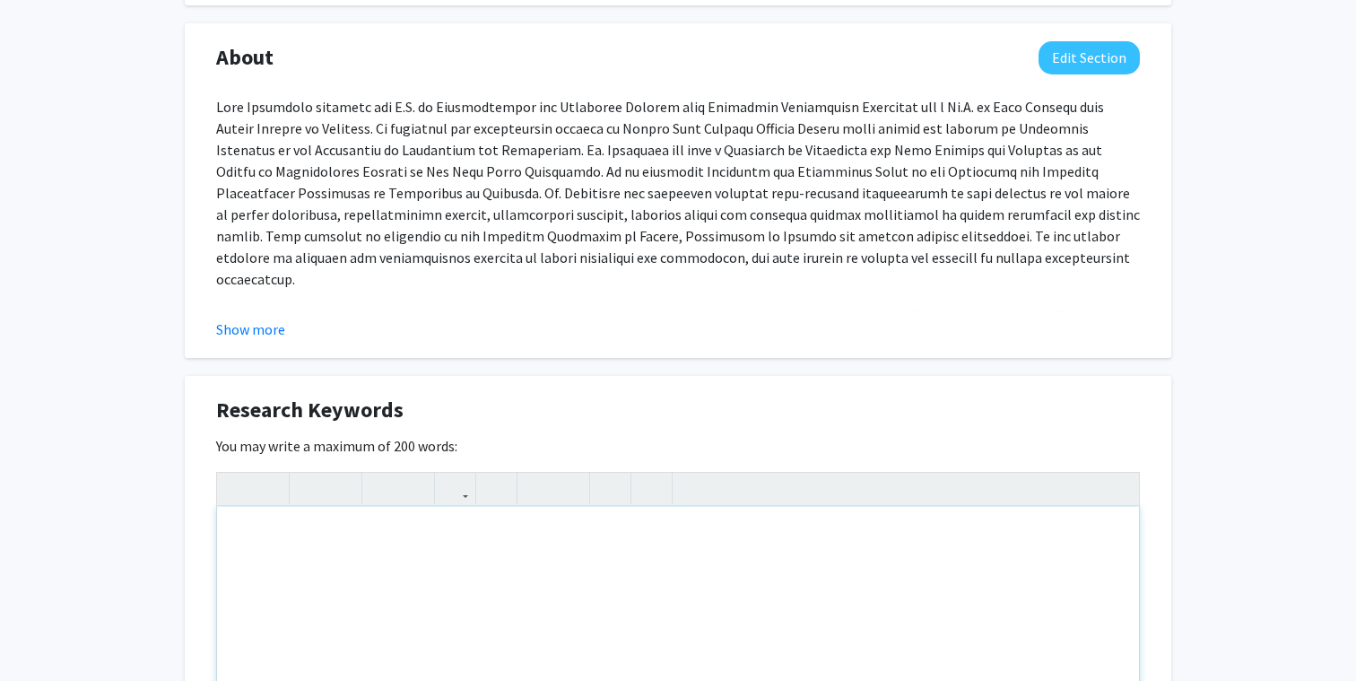
click at [331, 565] on div "Note to users with screen readers: Please deactivate our accessibility plugin f…" at bounding box center [678, 641] width 922 height 269
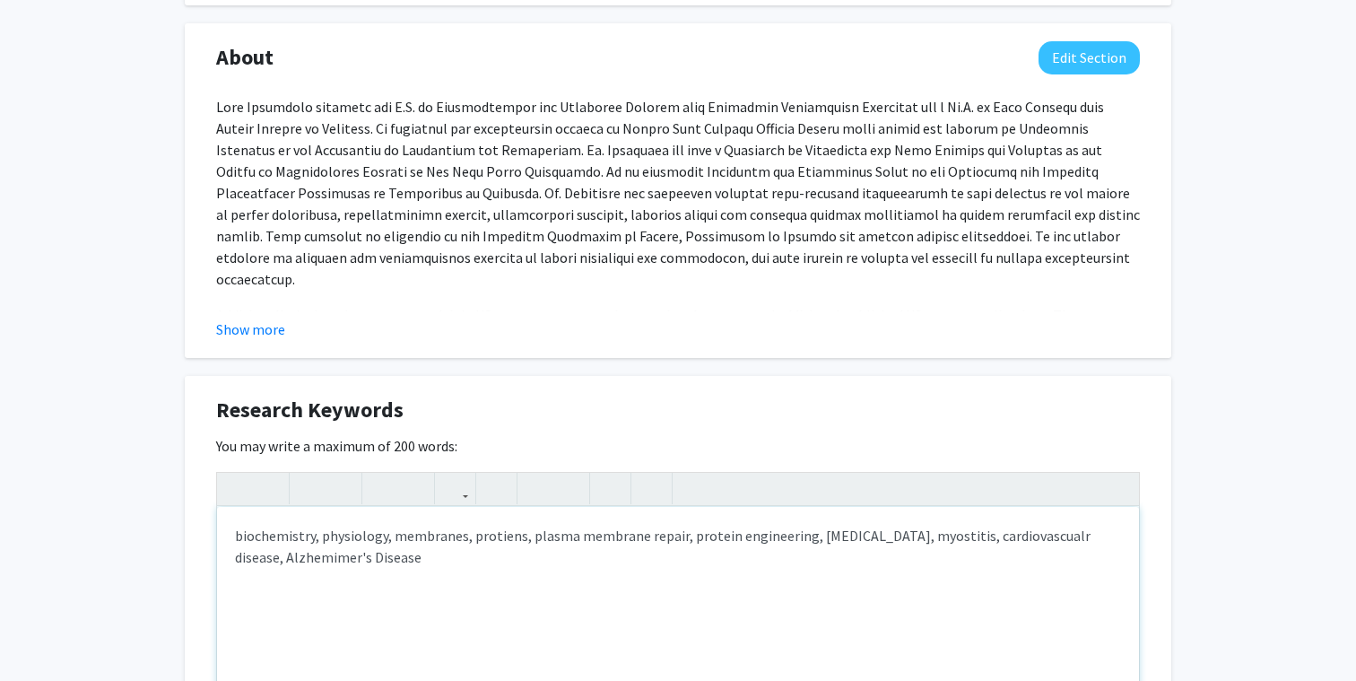
type textarea "biochemistry, physiology, membranes, protiens, plasma membrane repair, protein …"
drag, startPoint x: 342, startPoint y: 558, endPoint x: 163, endPoint y: 526, distance: 181.2
click at [163, 526] on div "[PERSON_NAME] Edit Section See Public View help Title: Works Professor Of [MEDI…" at bounding box center [678, 634] width 1356 height 2754
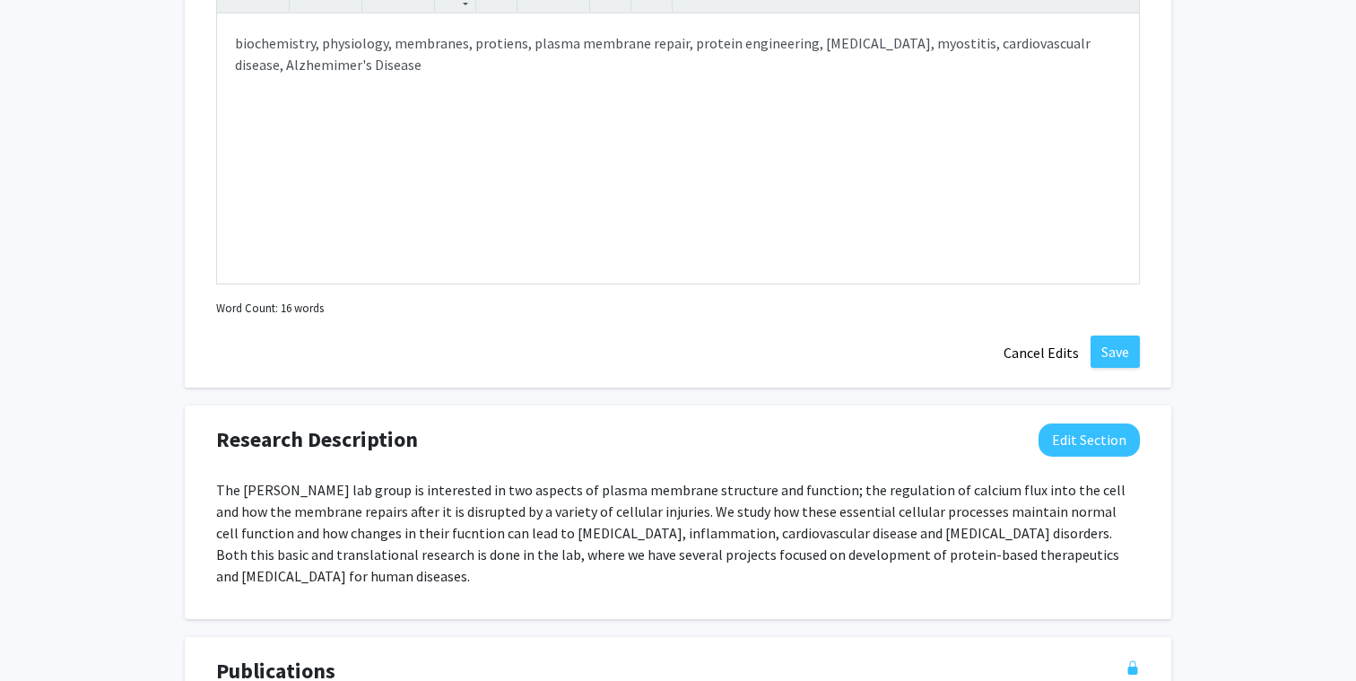
scroll to position [1256, 0]
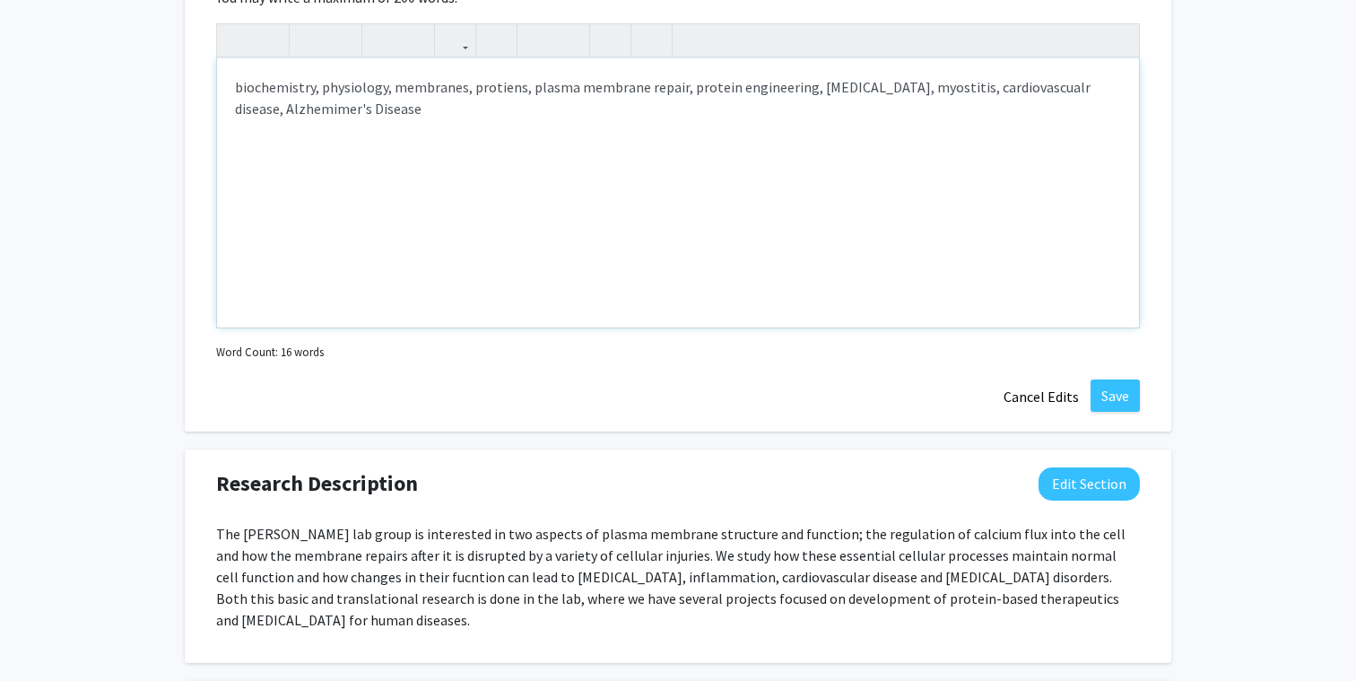
drag, startPoint x: 519, startPoint y: 138, endPoint x: 119, endPoint y: 68, distance: 406.0
click at [121, 68] on div "[PERSON_NAME] Edit Section See Public View help Title: Works Professor Of [MEDI…" at bounding box center [678, 186] width 1356 height 2754
type textarea "<p>biochemistry, physiology, membranes, proteins, plasma membrane repair, prote…"
click at [1122, 389] on button "Save" at bounding box center [1115, 395] width 49 height 32
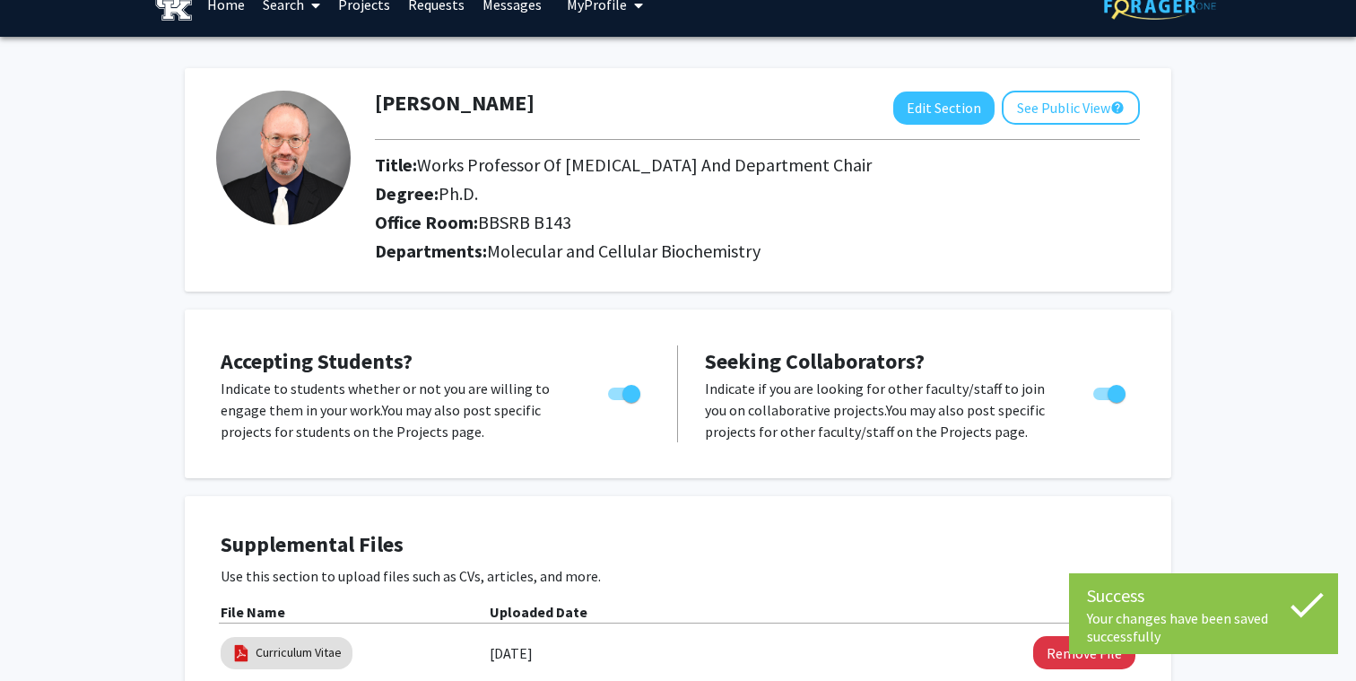
scroll to position [0, 0]
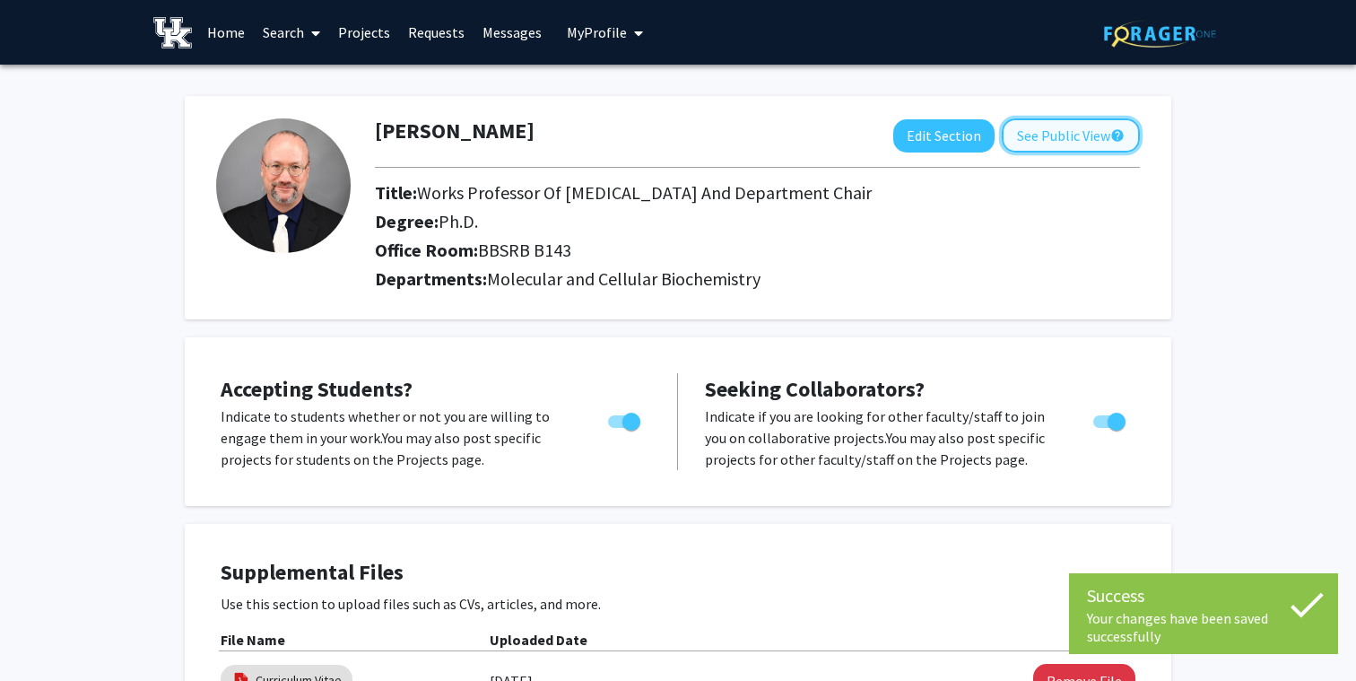
click at [1068, 133] on button "See Public View help" at bounding box center [1071, 135] width 138 height 34
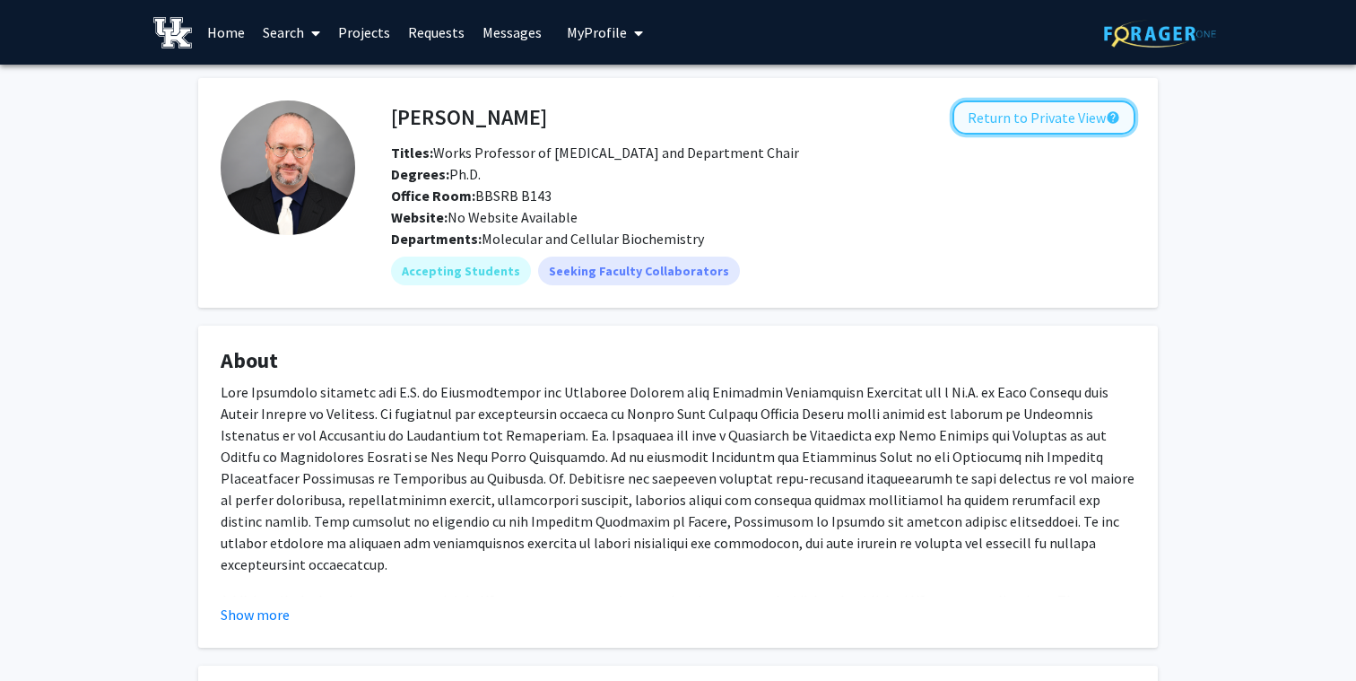
click at [1076, 111] on button "Return to Private View help" at bounding box center [1043, 117] width 183 height 34
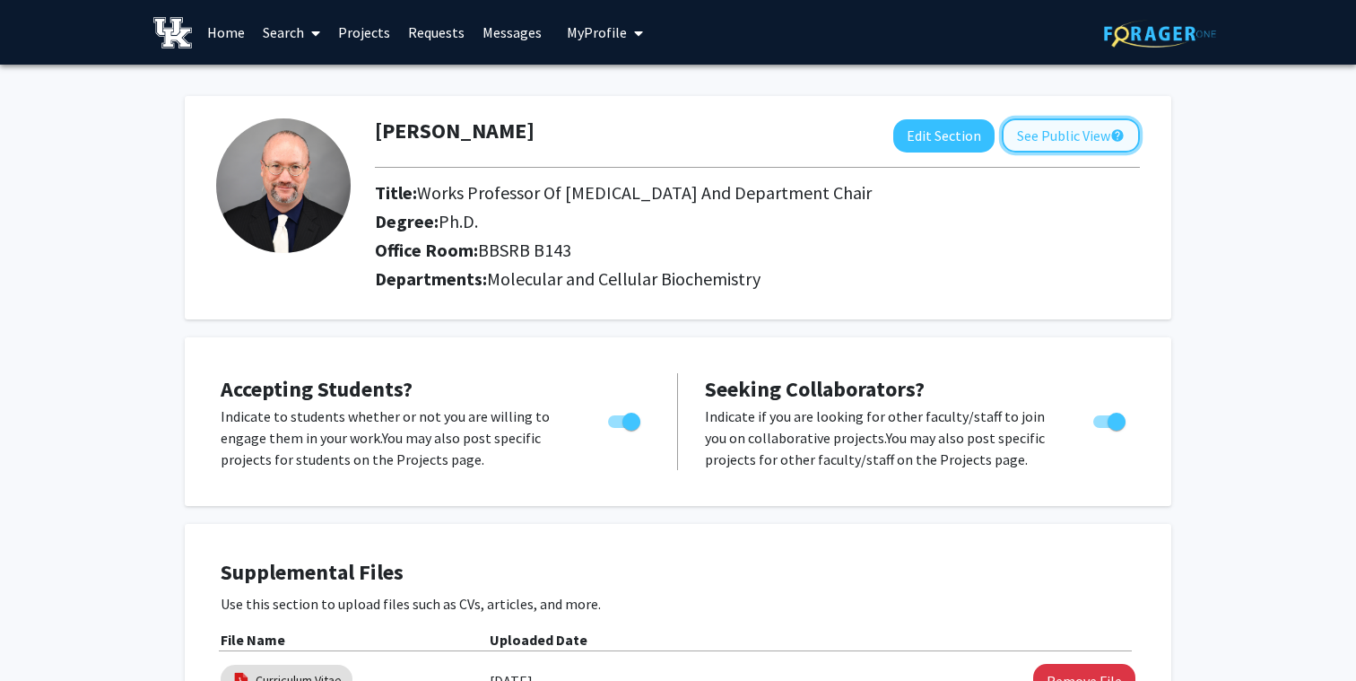
click at [1068, 122] on button "See Public View help" at bounding box center [1071, 135] width 138 height 34
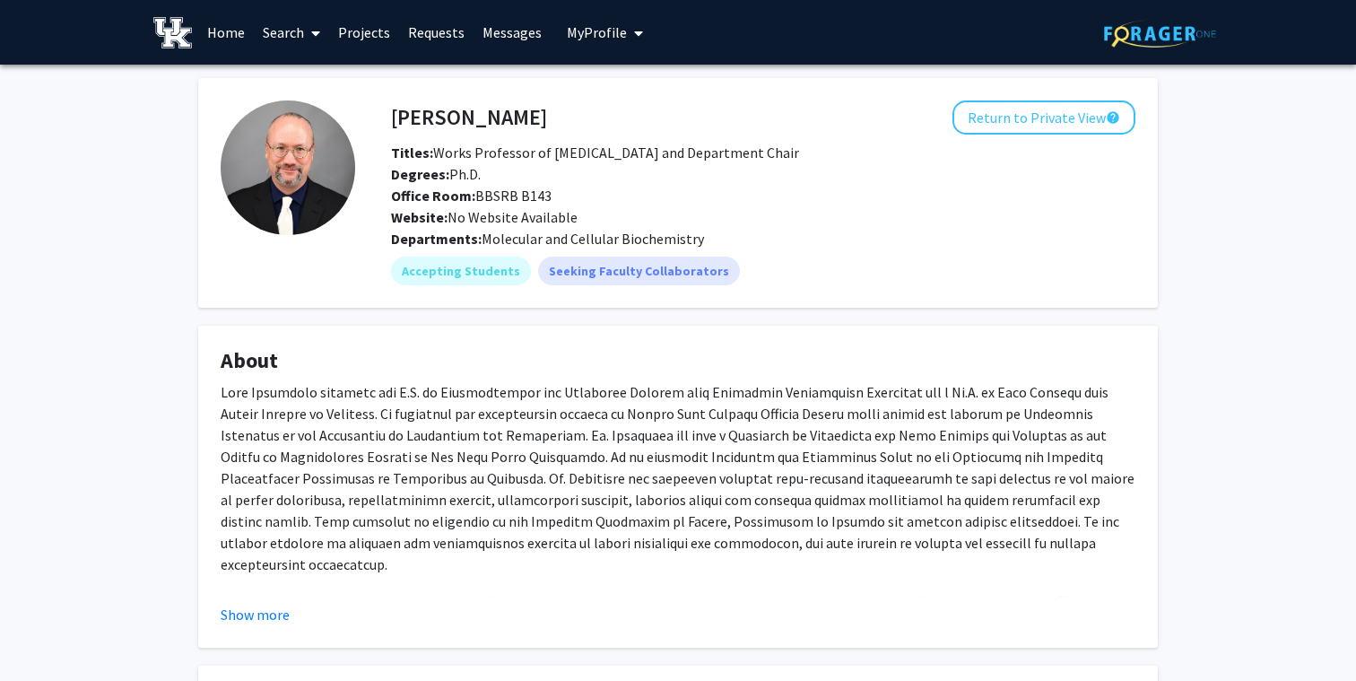
click at [947, 135] on div "[PERSON_NAME] Return to Private View help Titles: Works Professor of [MEDICAL_D…" at bounding box center [763, 163] width 771 height 127
click at [1011, 111] on button "Return to Private View help" at bounding box center [1043, 117] width 183 height 34
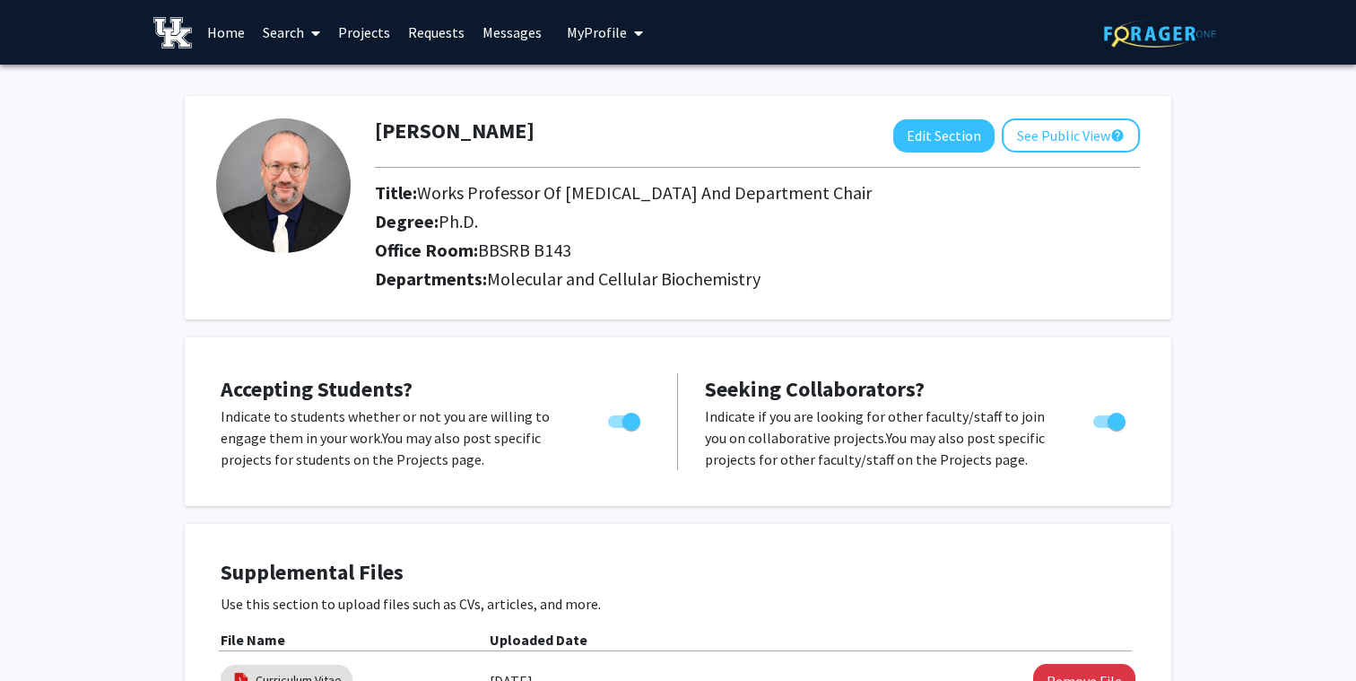
click at [236, 36] on link "Home" at bounding box center [226, 32] width 56 height 63
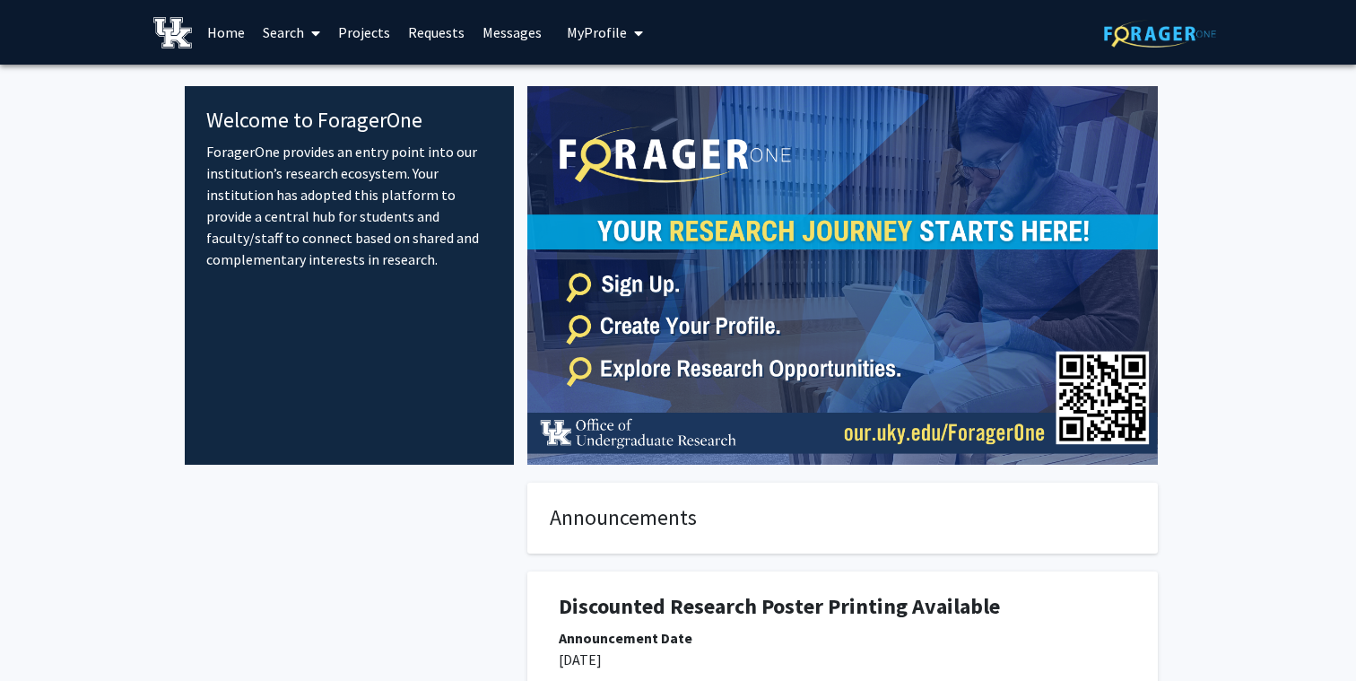
click at [222, 30] on link "Home" at bounding box center [226, 32] width 56 height 63
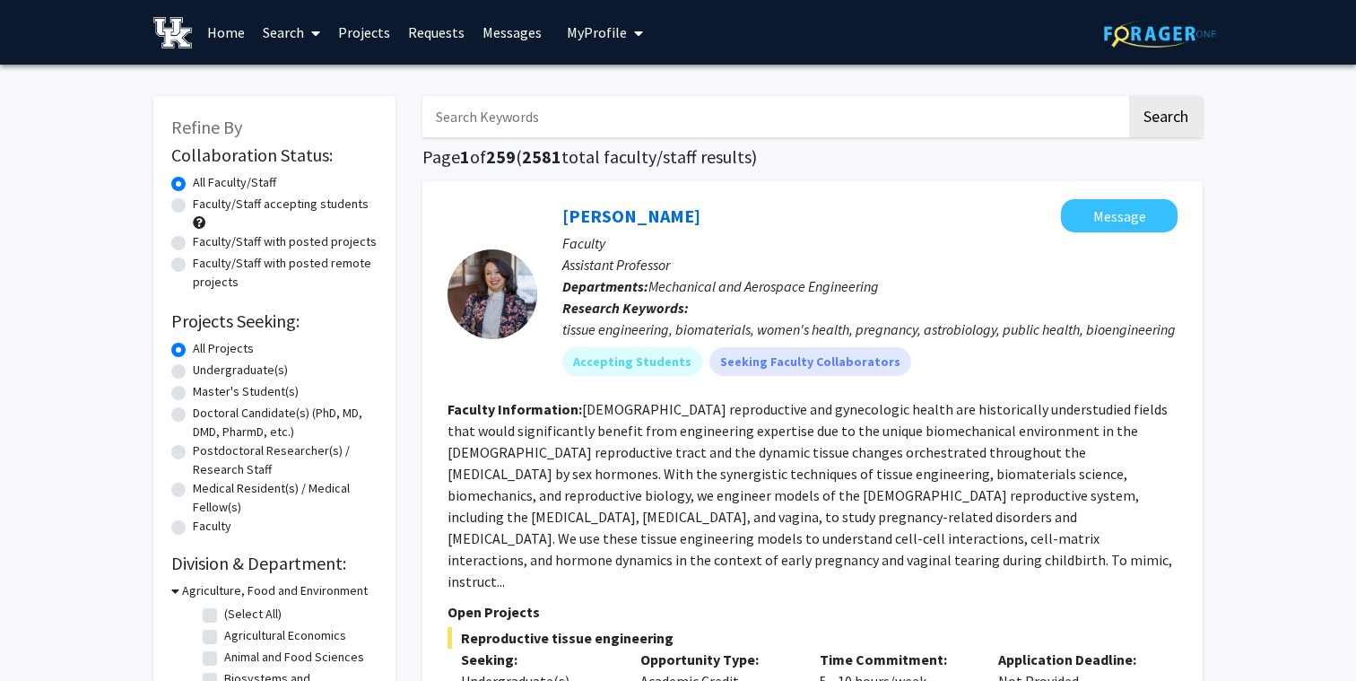
click at [641, 36] on button "My Profile" at bounding box center [604, 32] width 87 height 65
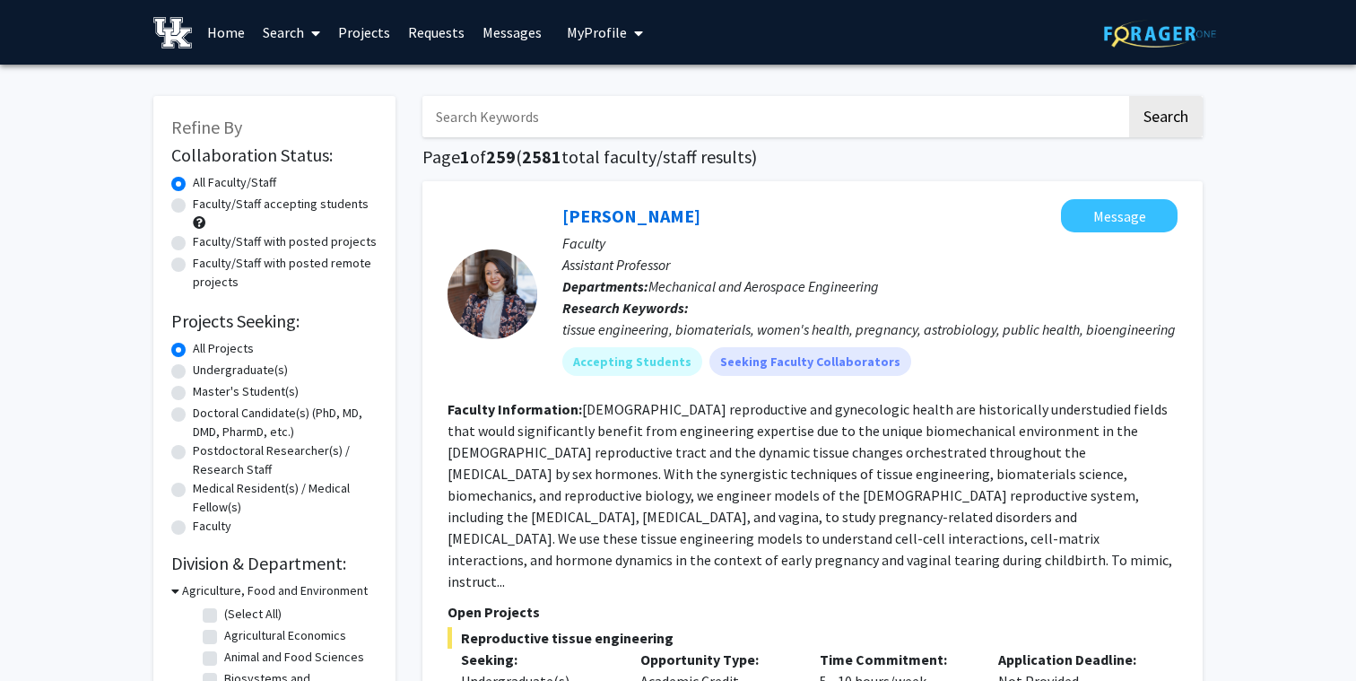
click at [612, 33] on span "My Profile" at bounding box center [597, 32] width 60 height 18
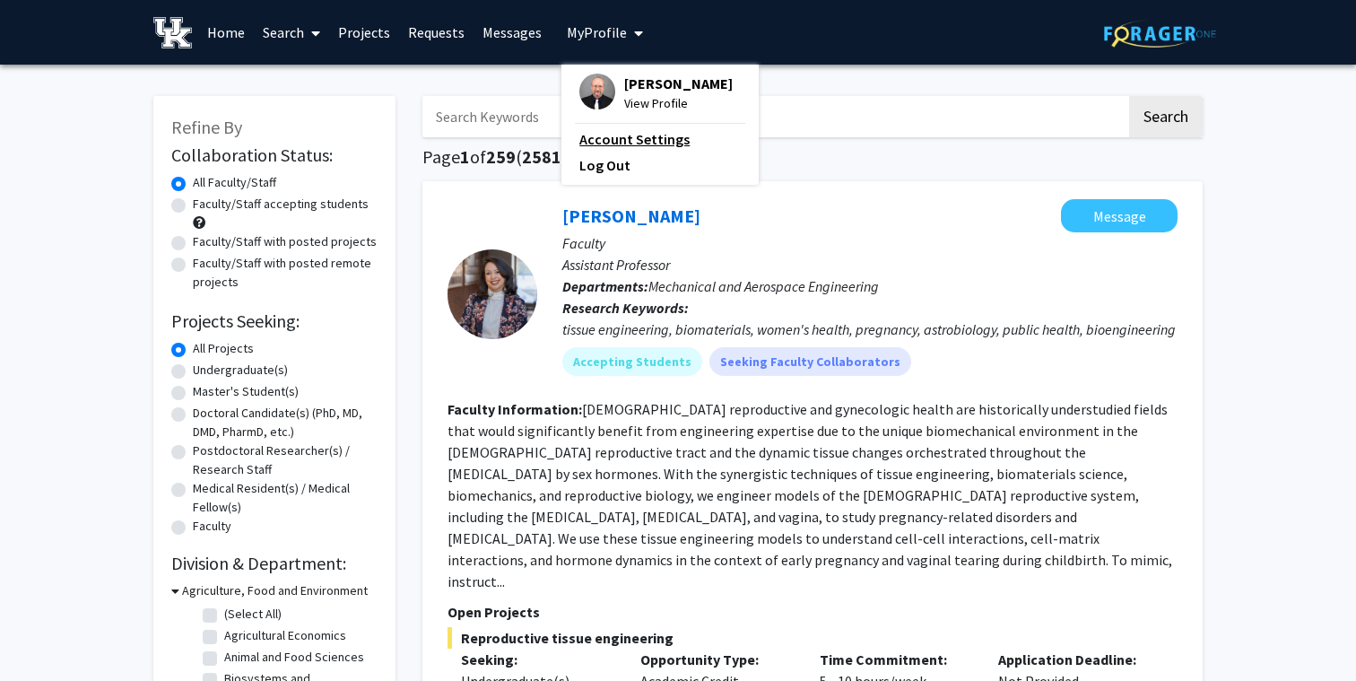
click at [644, 134] on link "Account Settings" at bounding box center [659, 139] width 161 height 22
